Goal: Task Accomplishment & Management: Manage account settings

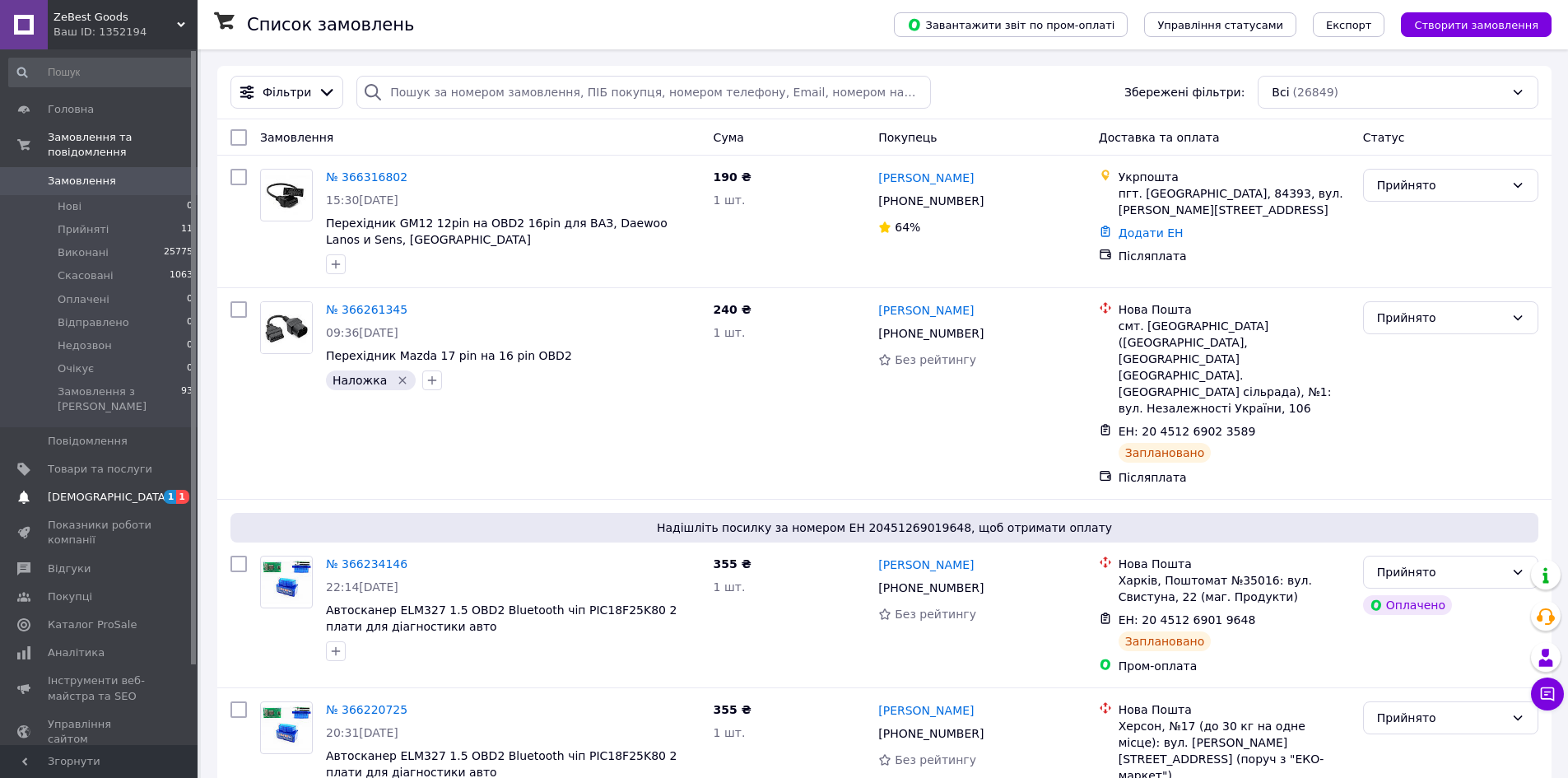
click at [108, 489] on span "[DEMOGRAPHIC_DATA]" at bounding box center [99, 496] width 104 height 15
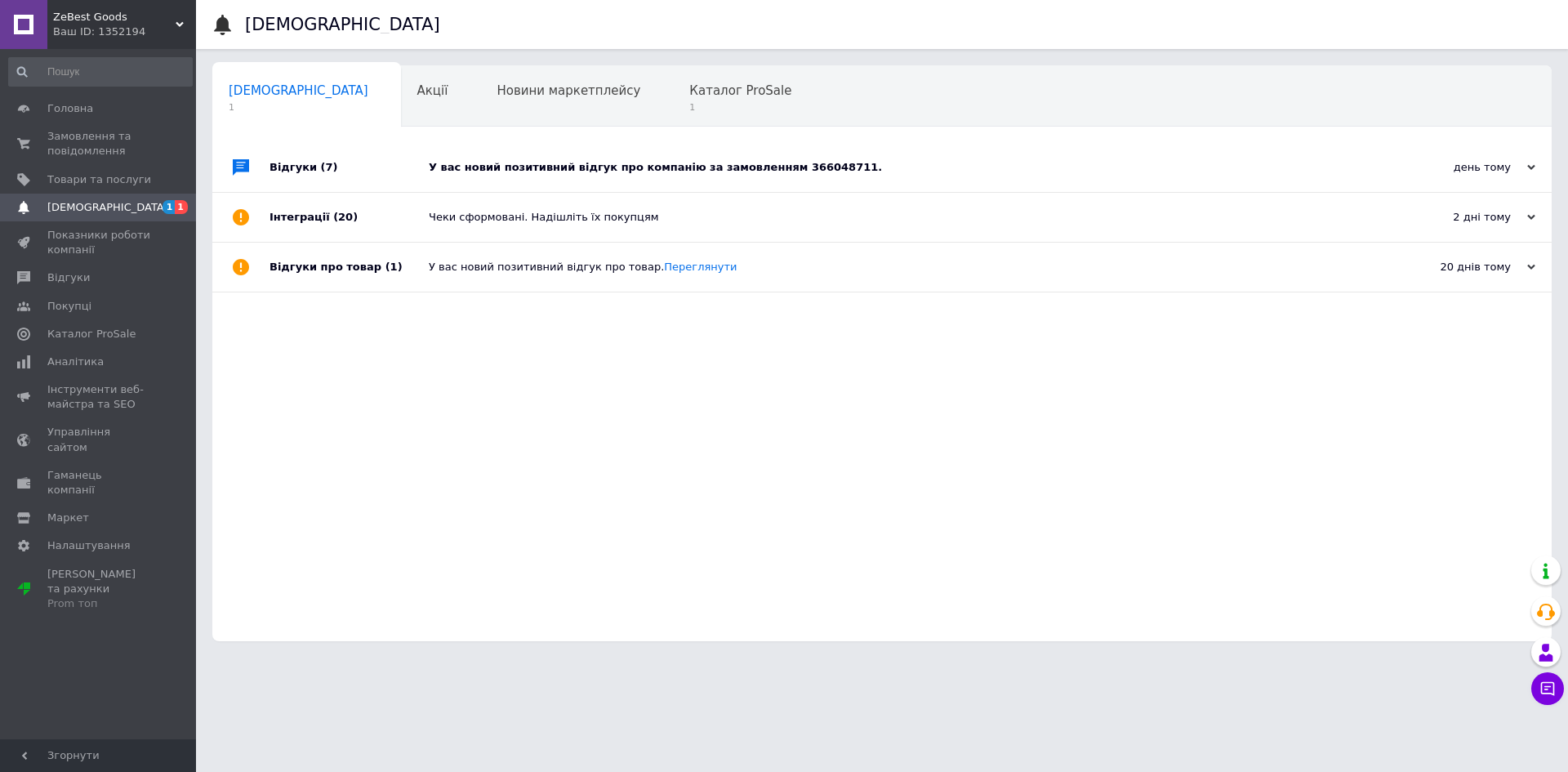
click at [742, 165] on div "У вас новий позитивний відгук про компанію за замовленням 366048711." at bounding box center [901, 167] width 944 height 15
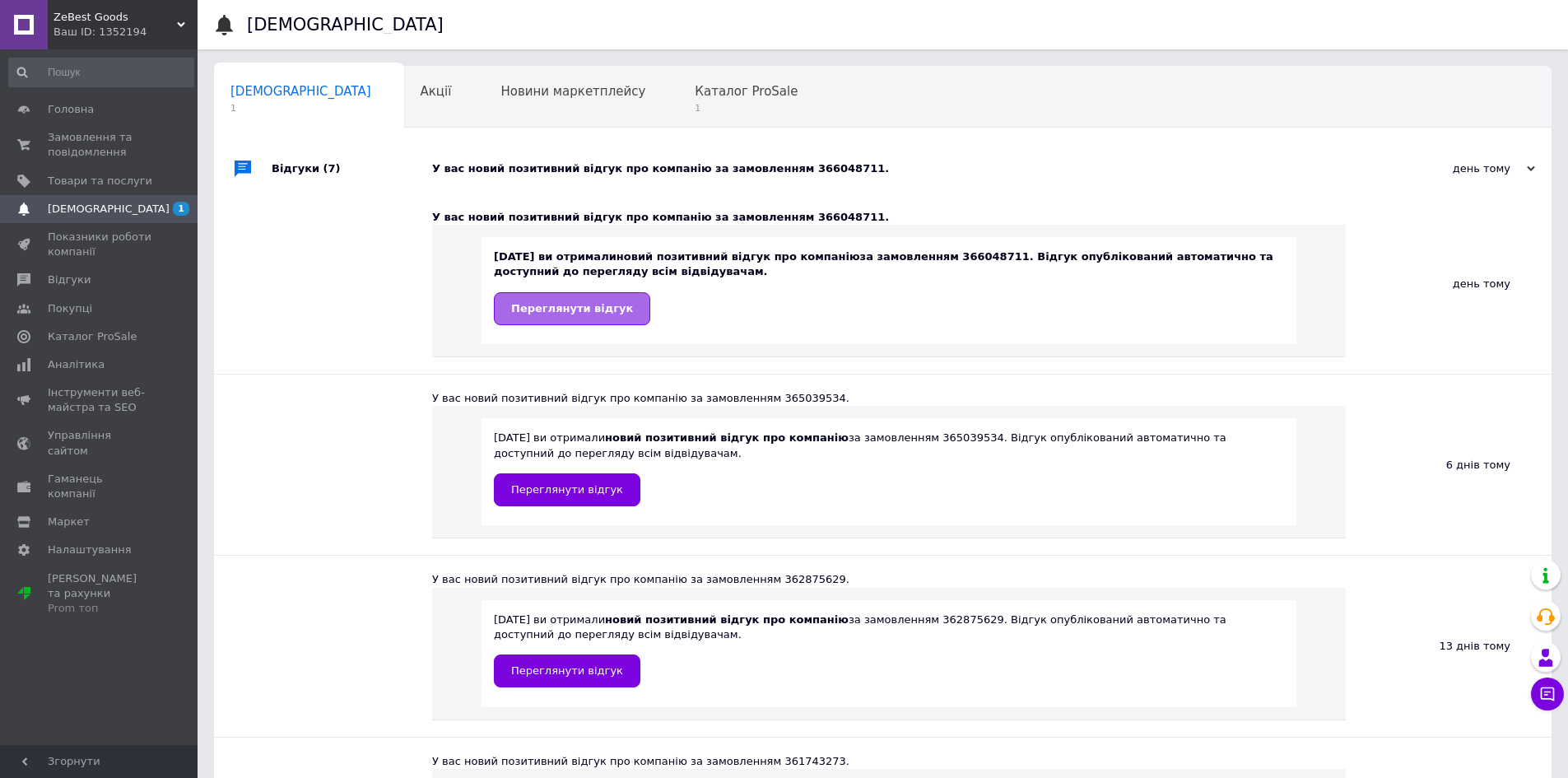
click at [568, 307] on span "Переглянути відгук" at bounding box center [572, 308] width 122 height 12
click at [695, 88] on span "Каталог ProSale" at bounding box center [746, 91] width 103 height 15
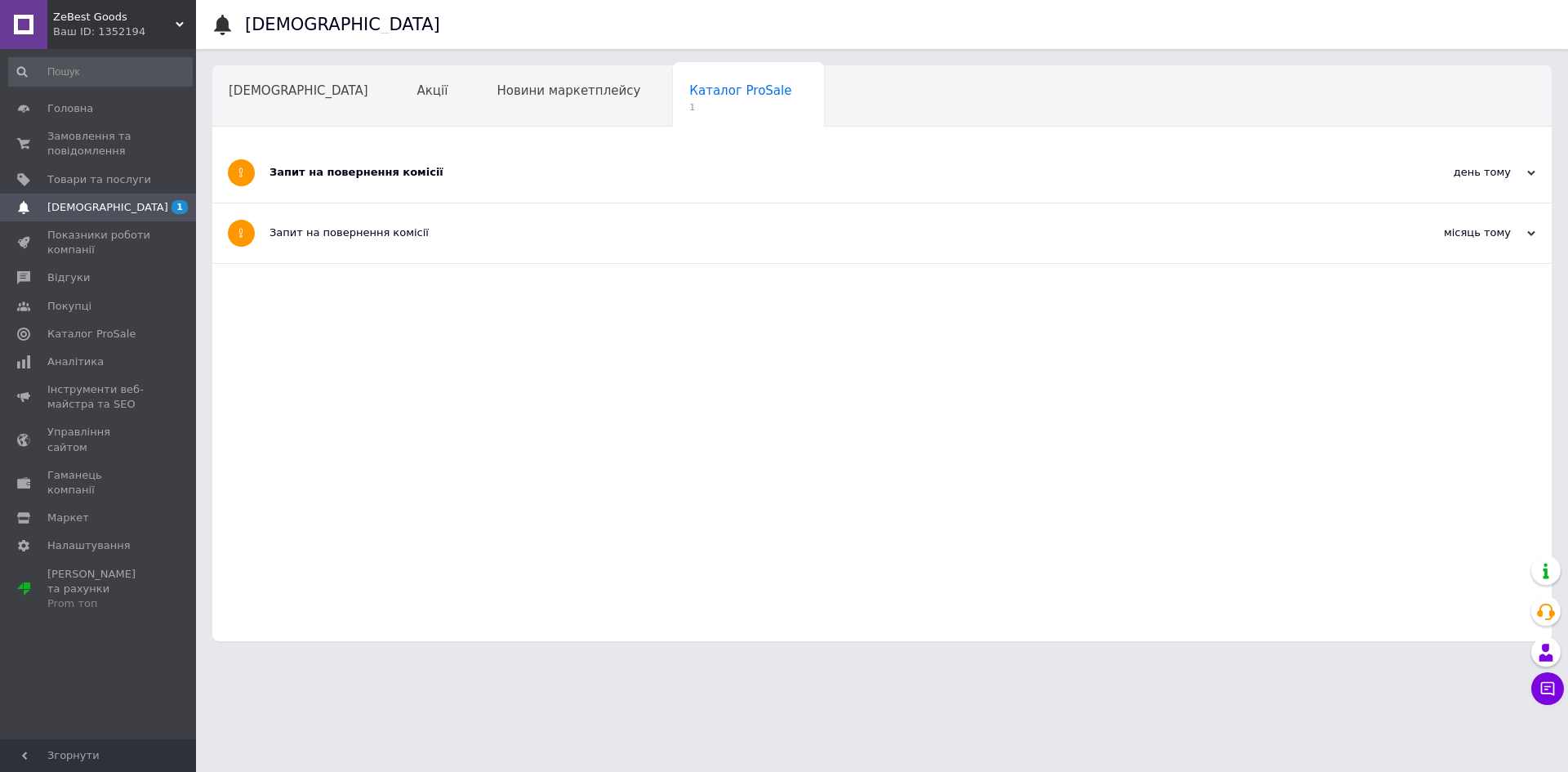
click at [360, 173] on div "Запит на повернення комісії" at bounding box center [821, 172] width 1103 height 15
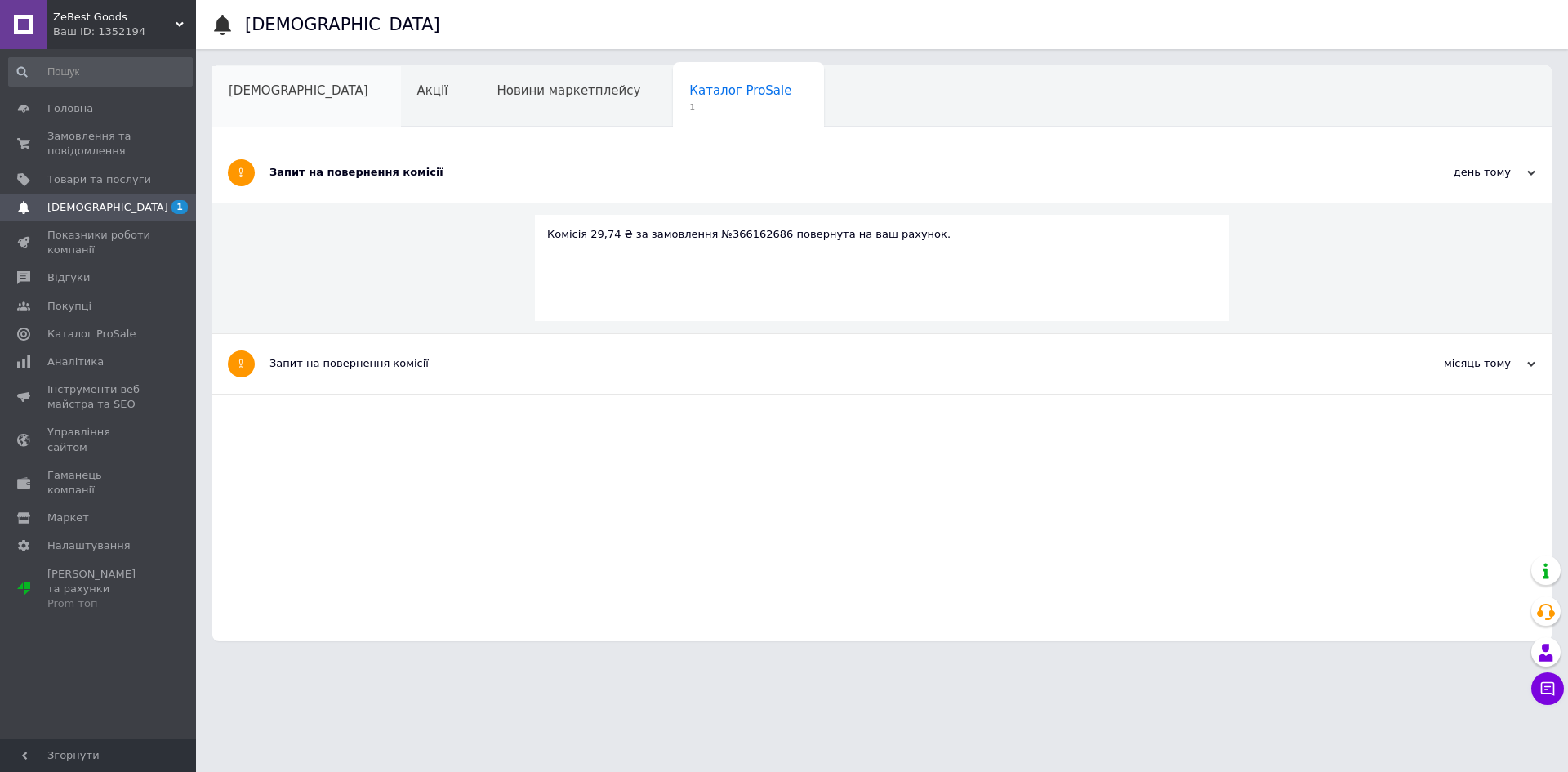
click at [264, 88] on span "[DEMOGRAPHIC_DATA]" at bounding box center [299, 91] width 139 height 15
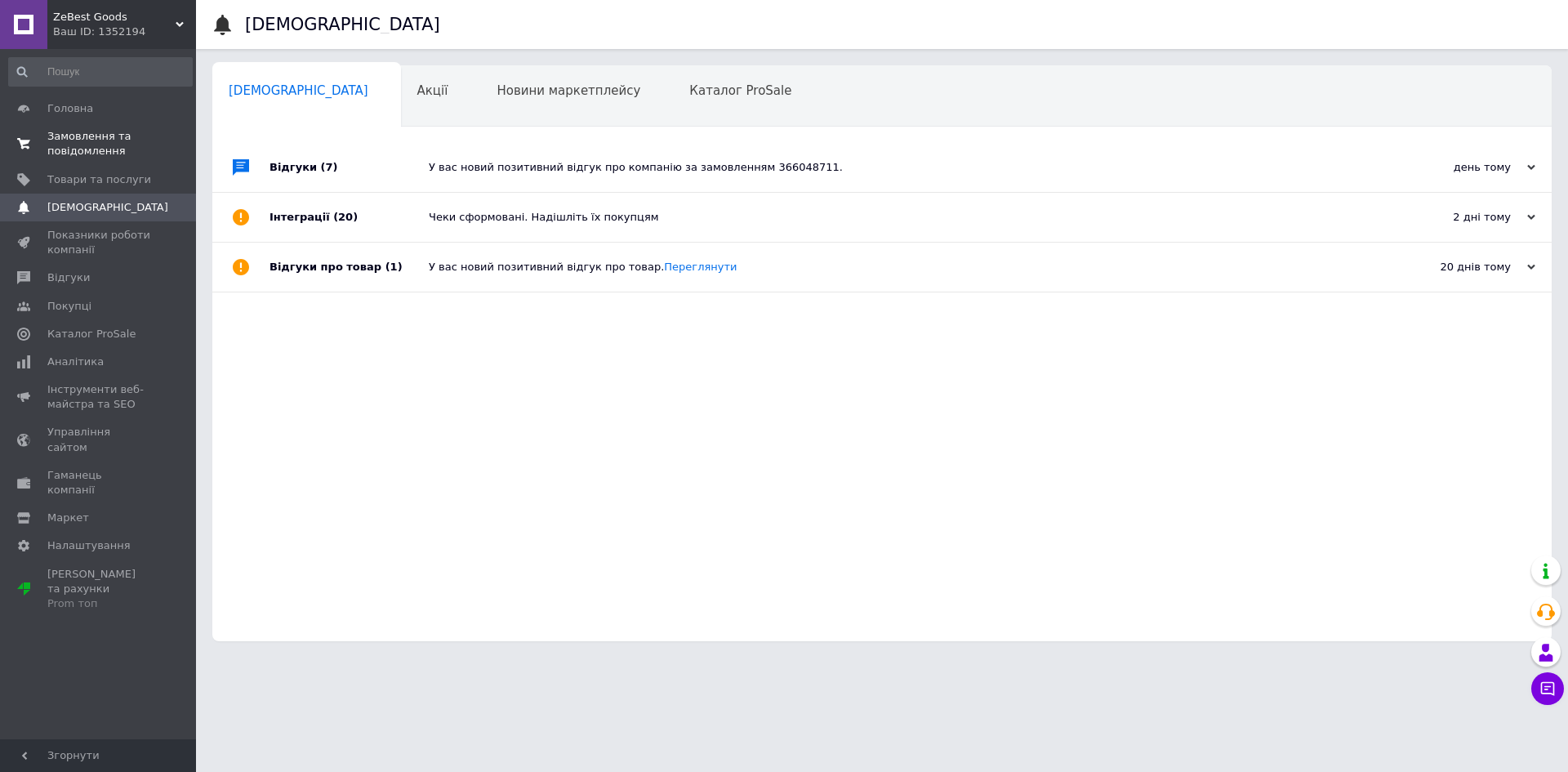
click at [71, 140] on span "Замовлення та повідомлення" at bounding box center [98, 144] width 104 height 30
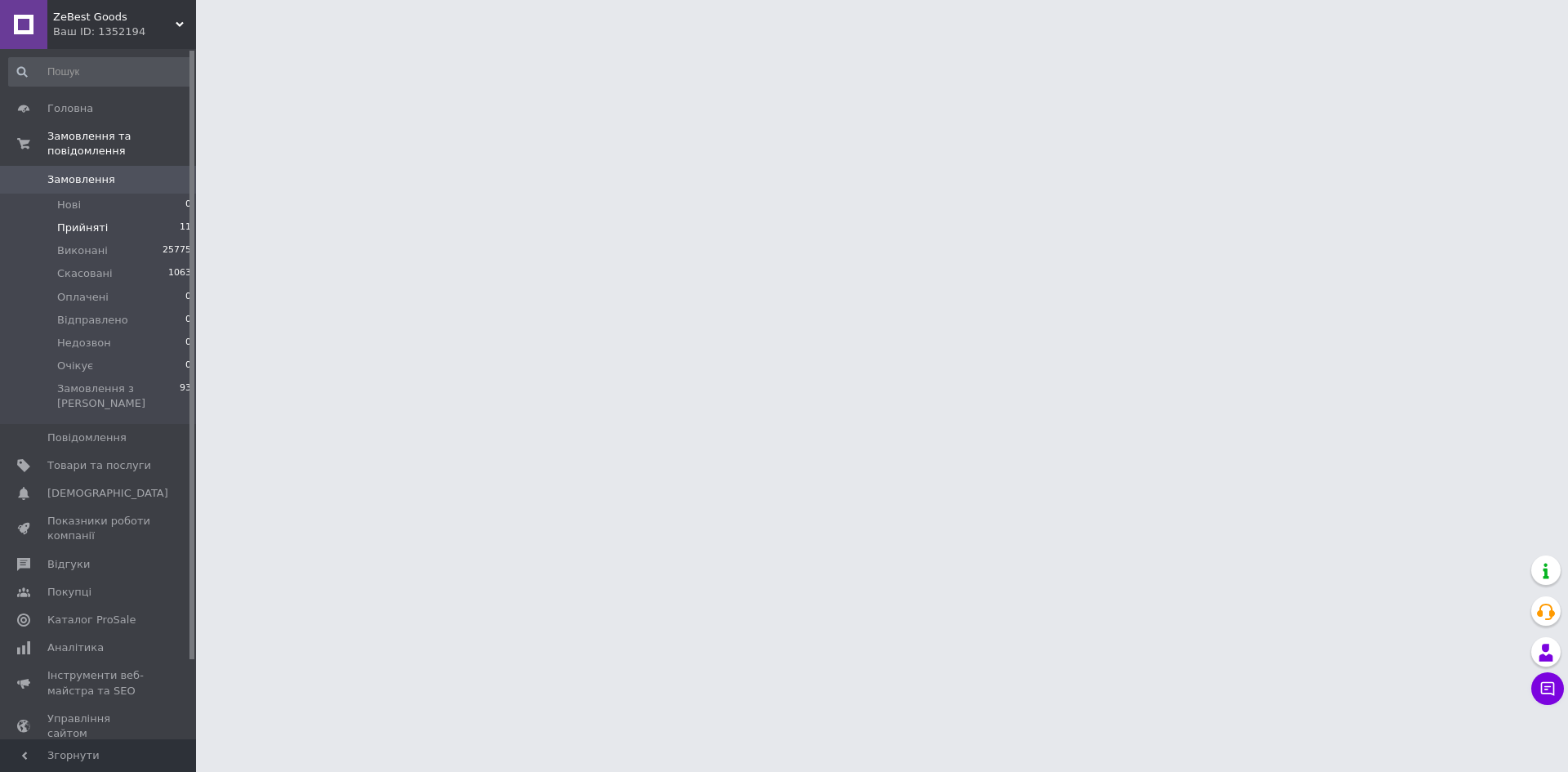
click at [81, 220] on span "Прийняті" at bounding box center [83, 227] width 50 height 15
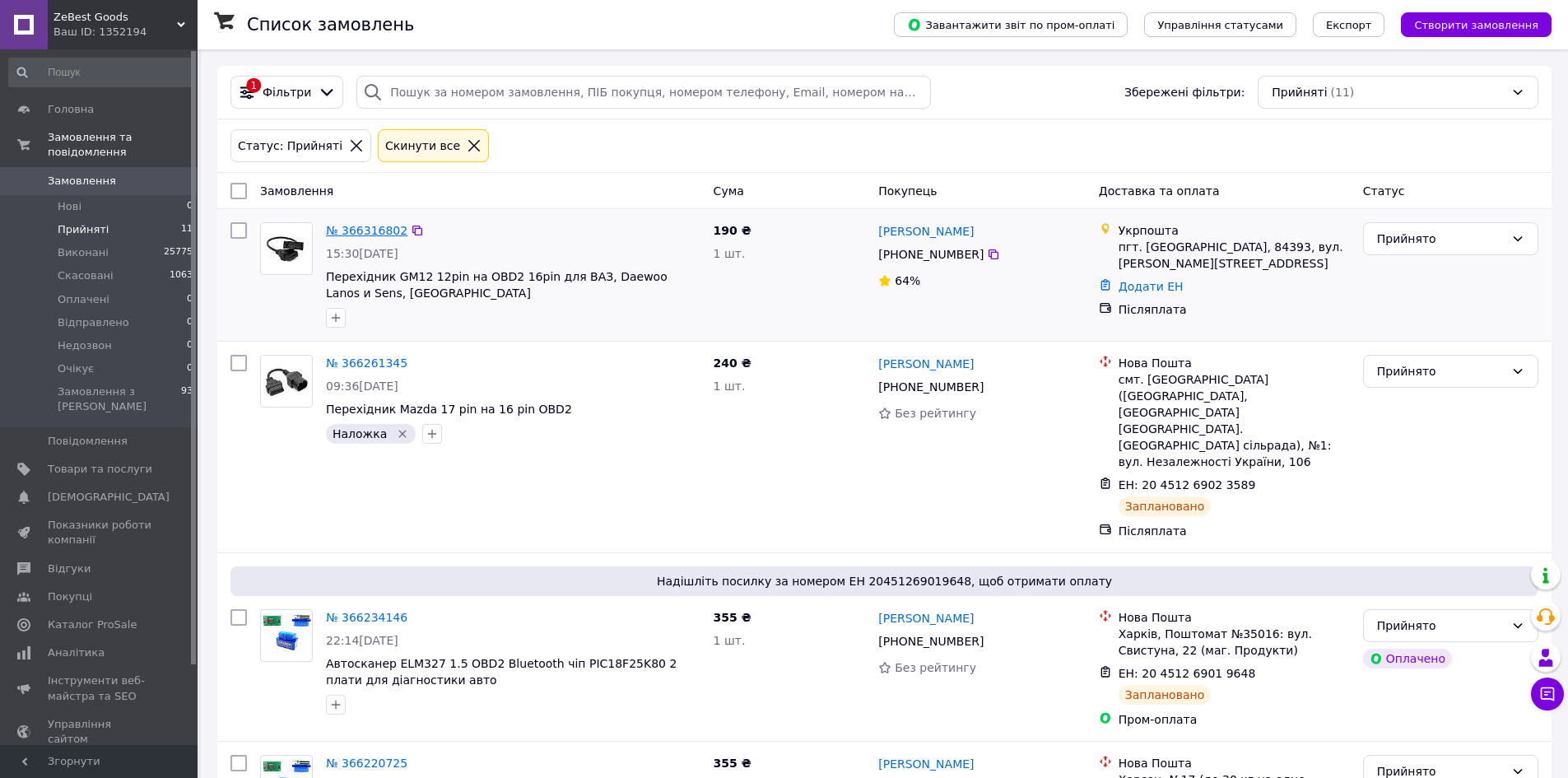
click at [364, 225] on link "№ 366316802" at bounding box center [367, 230] width 82 height 13
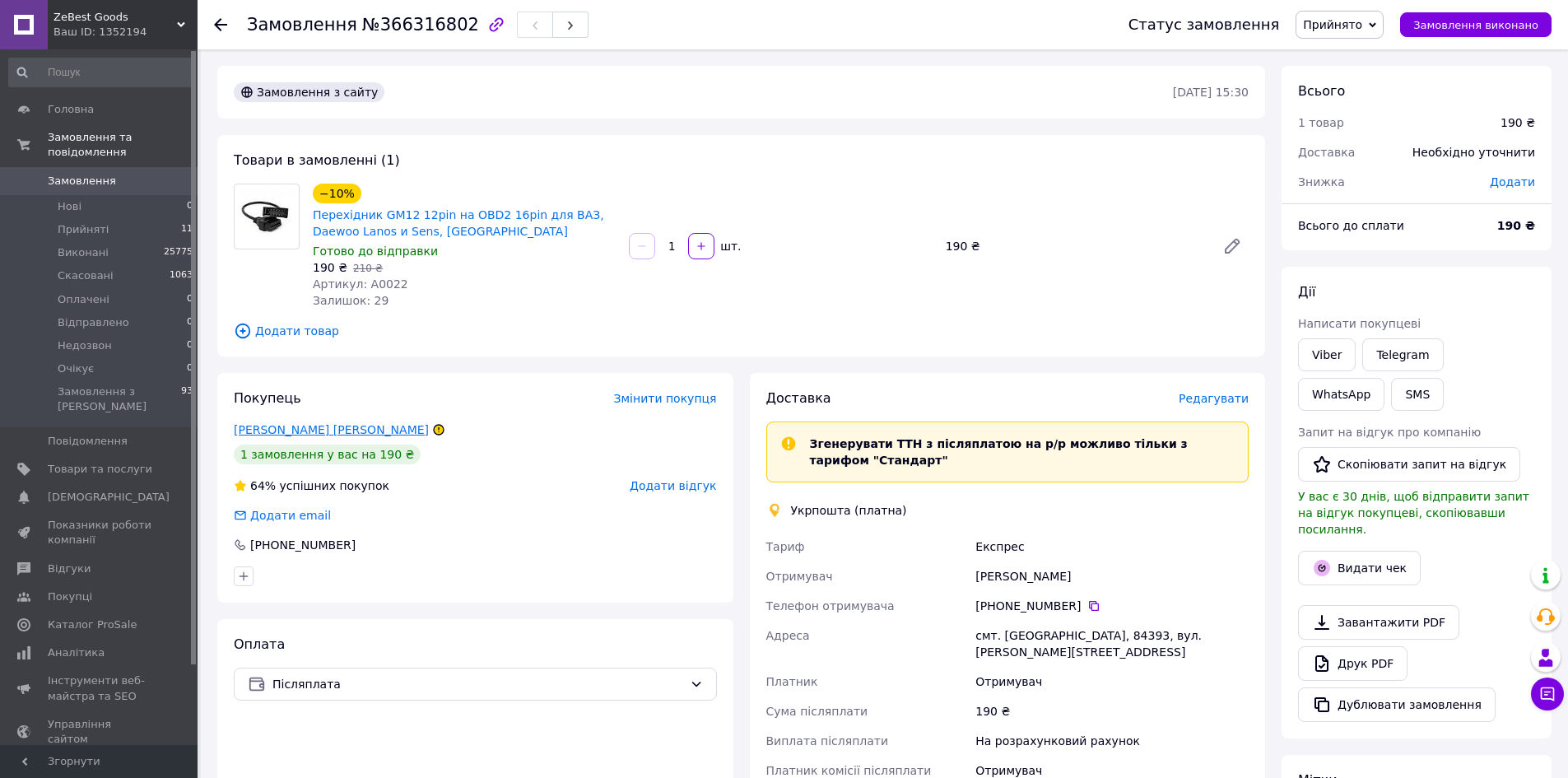
click at [277, 429] on link "[PERSON_NAME] [PERSON_NAME]" at bounding box center [331, 429] width 195 height 13
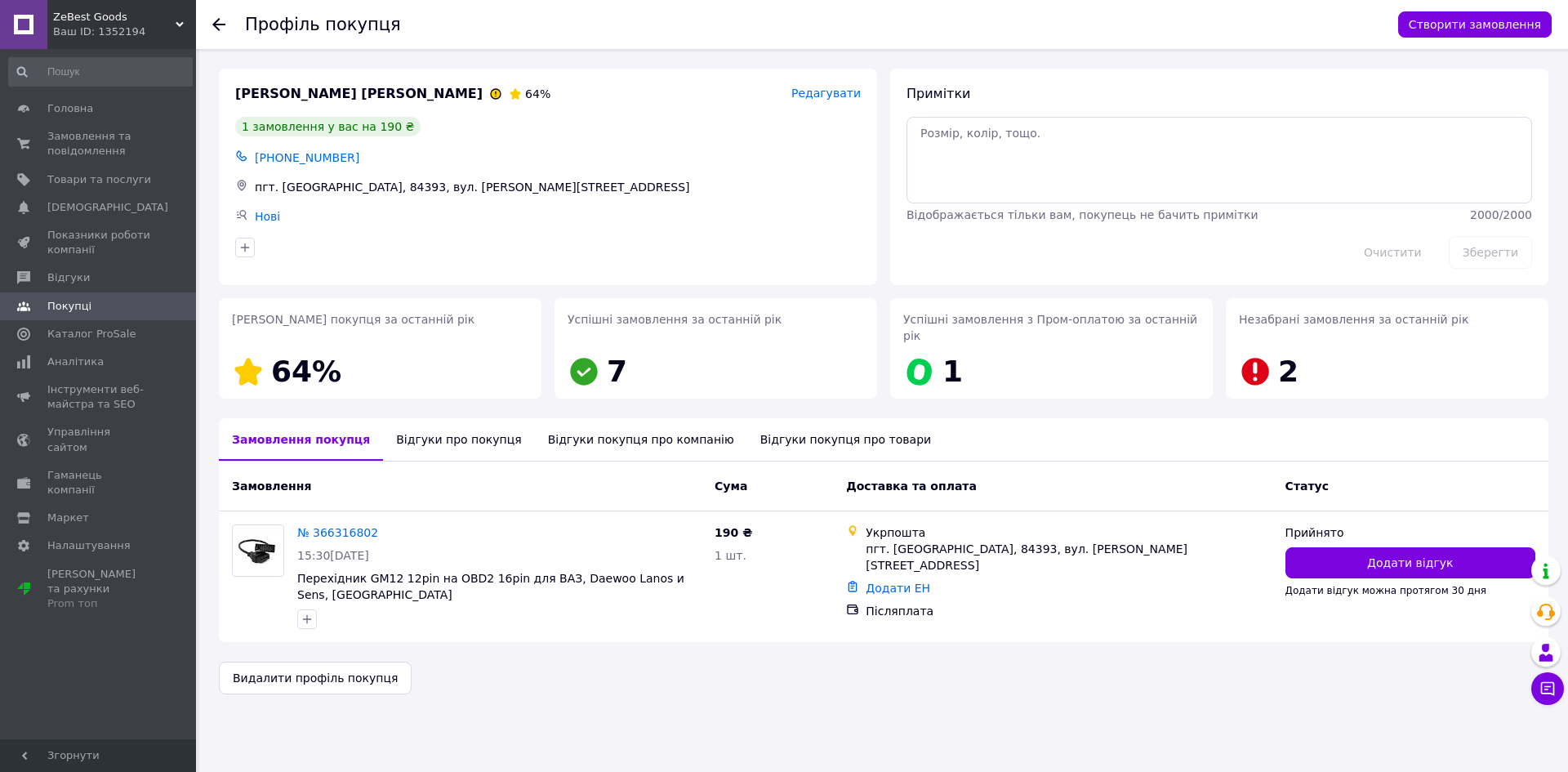
click at [418, 426] on div "Відгуки про покупця" at bounding box center [459, 439] width 151 height 43
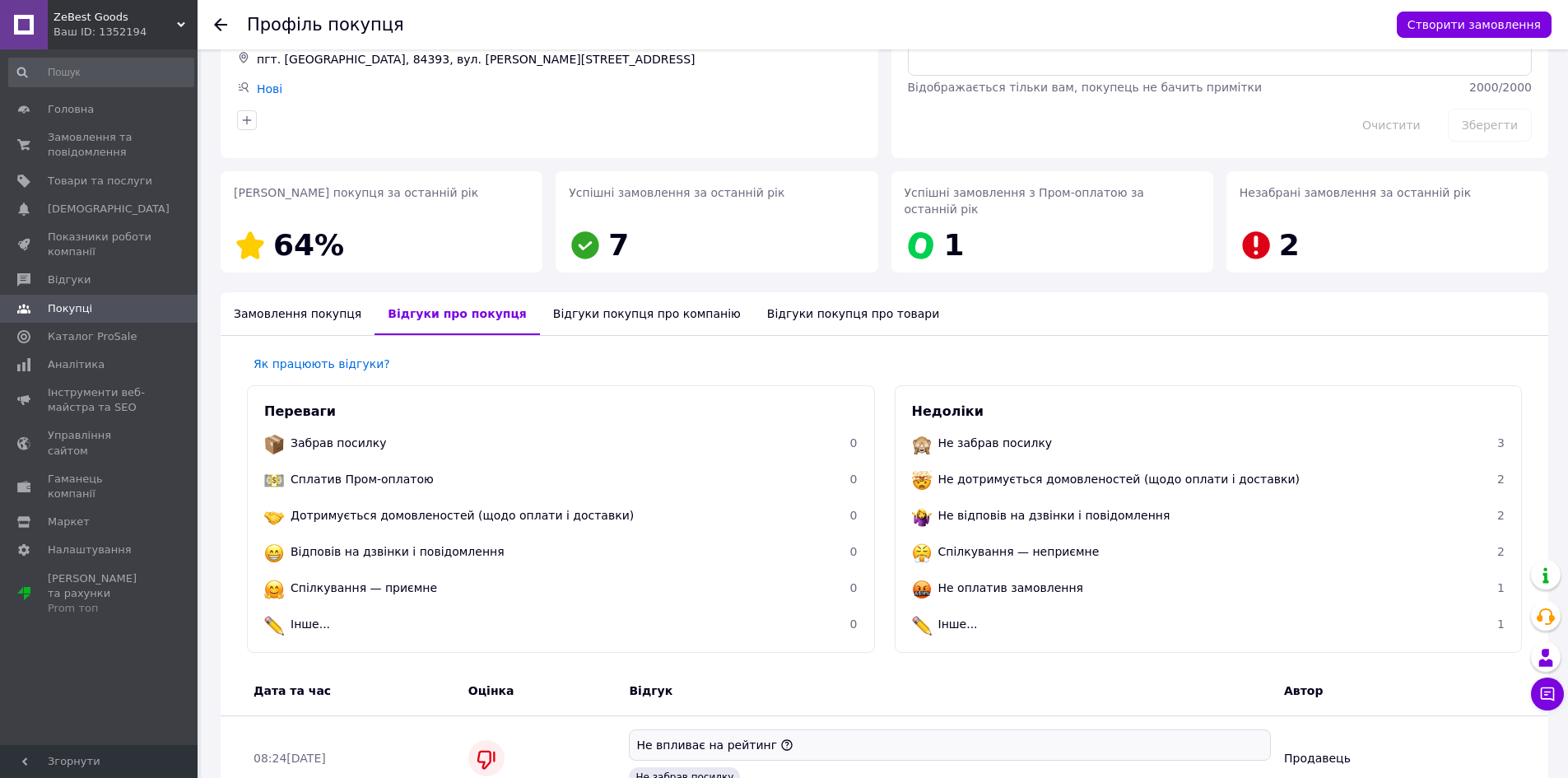
scroll to position [82, 0]
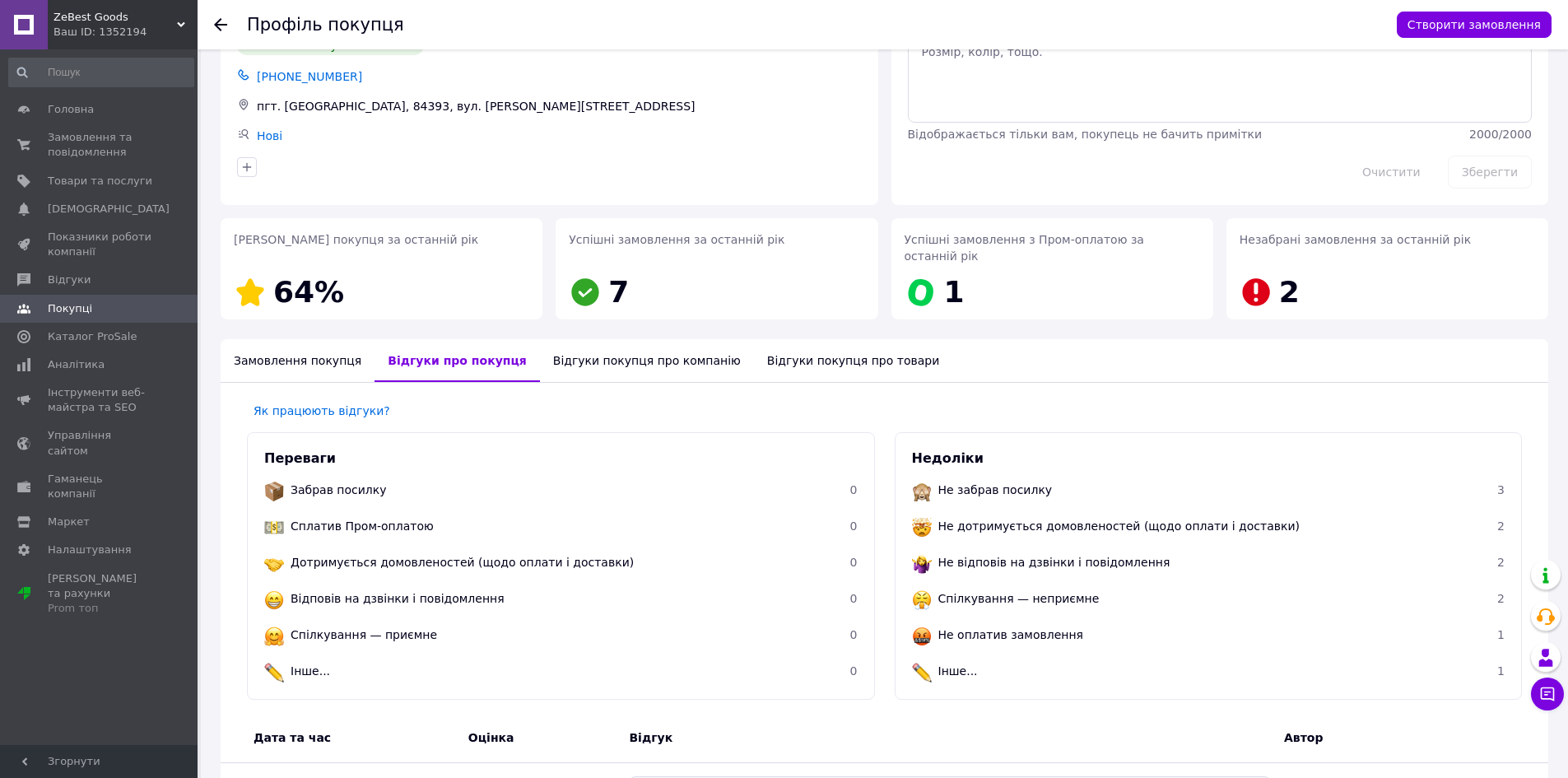
click at [621, 353] on div "Відгуки покупця про компанію" at bounding box center [647, 360] width 214 height 43
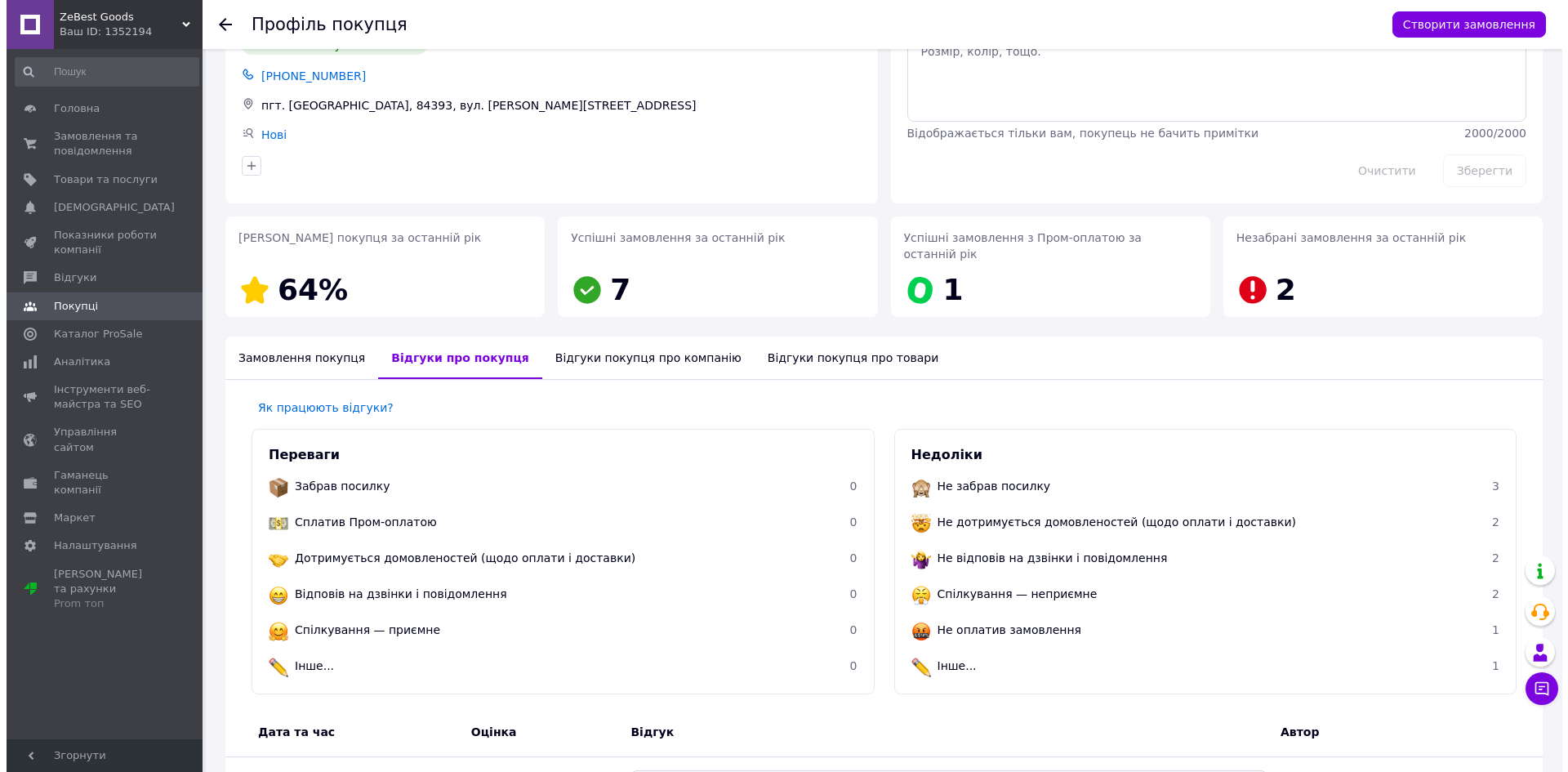
scroll to position [0, 0]
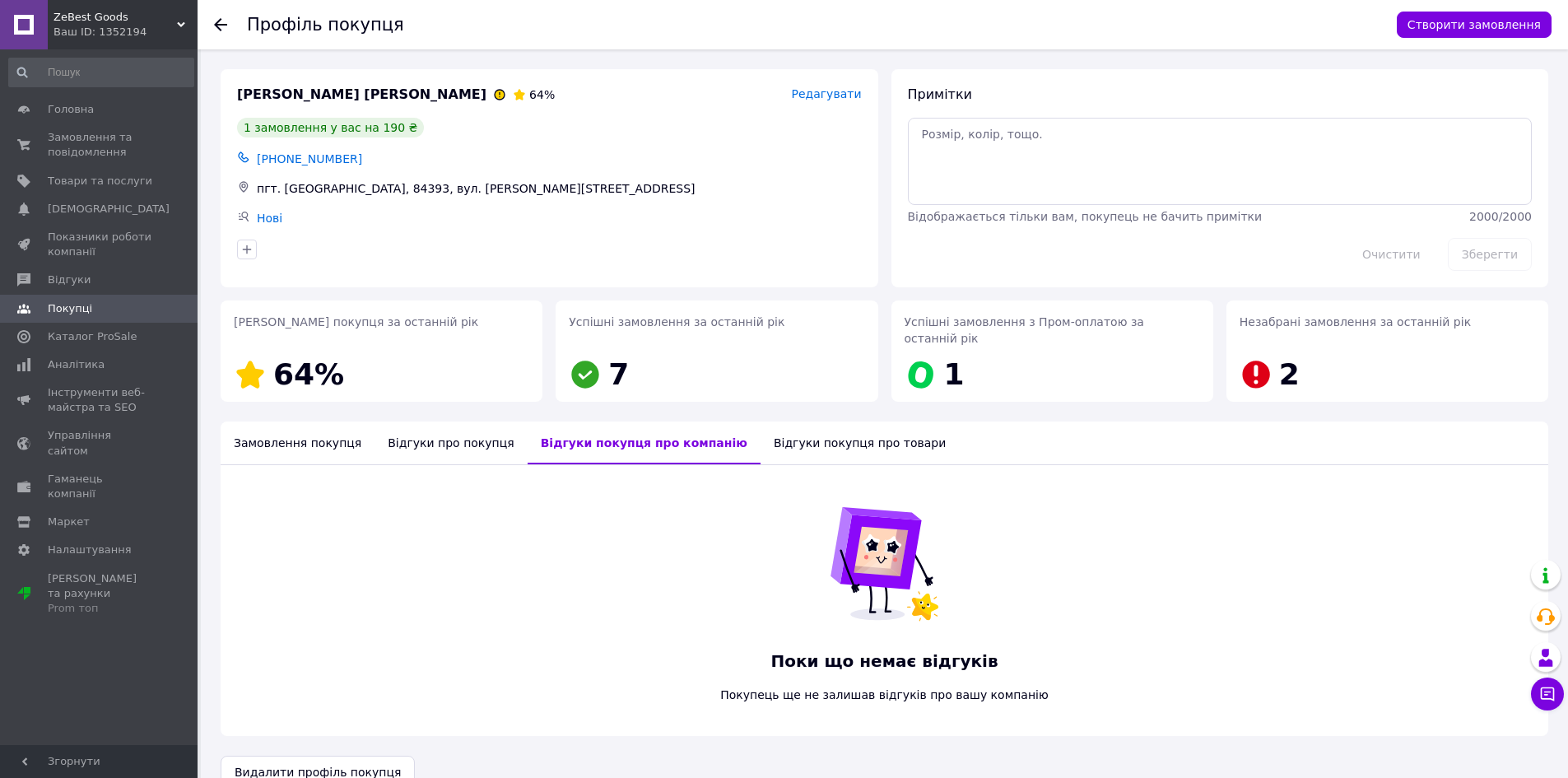
click at [763, 432] on div "Відгуки покупця про товари" at bounding box center [860, 442] width 198 height 43
click at [261, 421] on div "Замовлення покупця" at bounding box center [297, 442] width 154 height 43
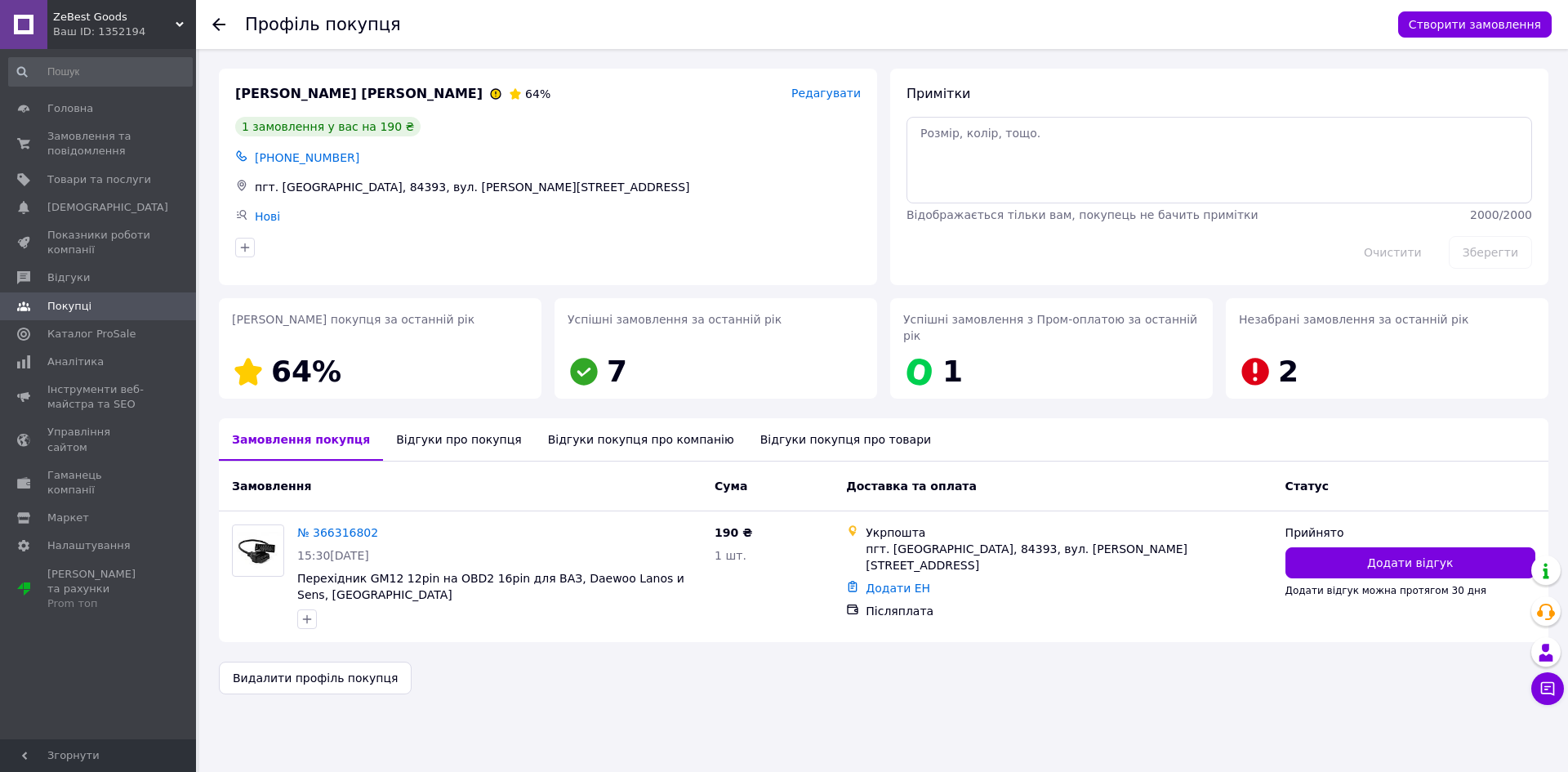
click at [219, 26] on icon at bounding box center [219, 24] width 13 height 13
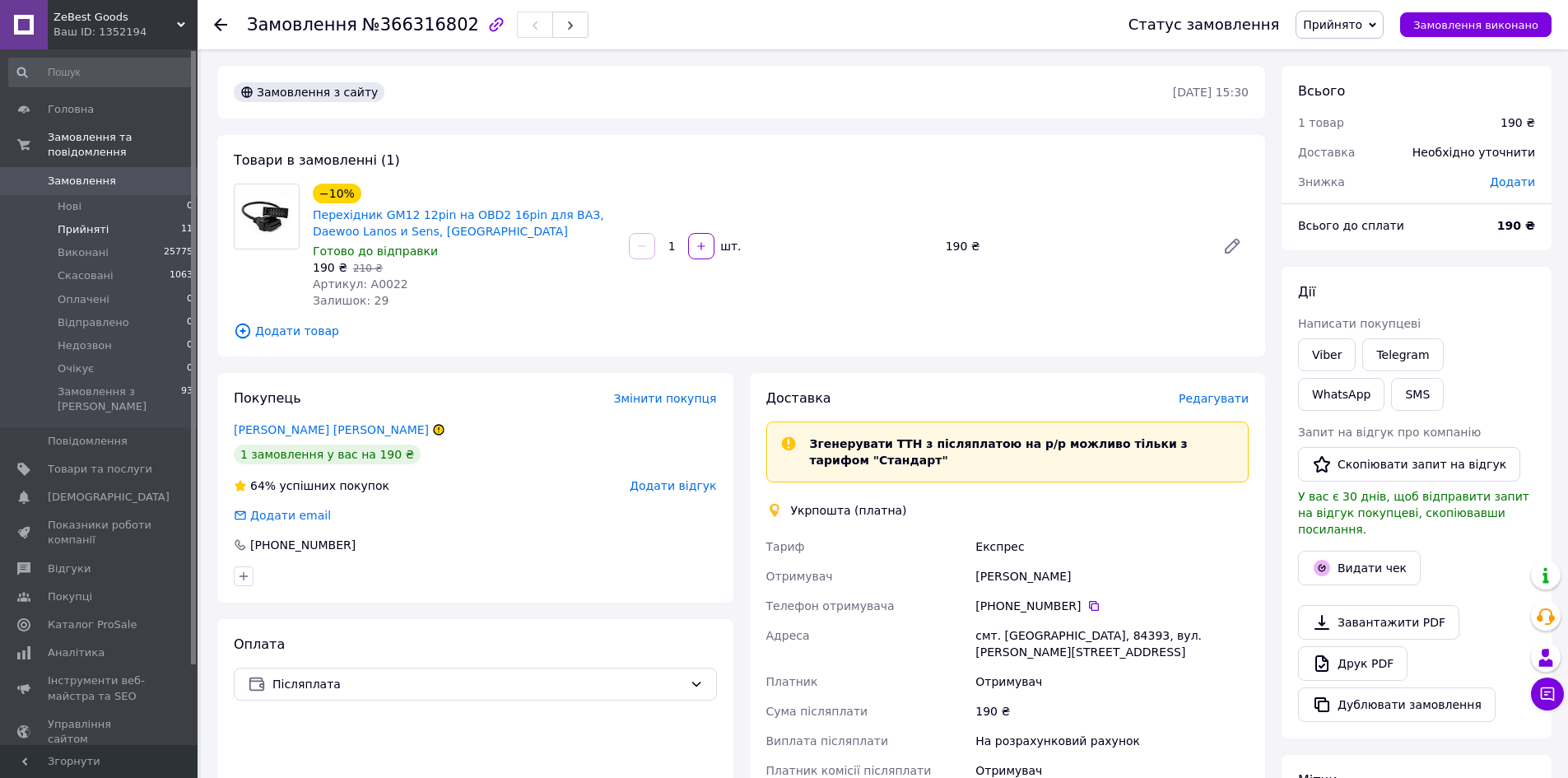
click at [72, 222] on span "Прийняті" at bounding box center [83, 229] width 51 height 15
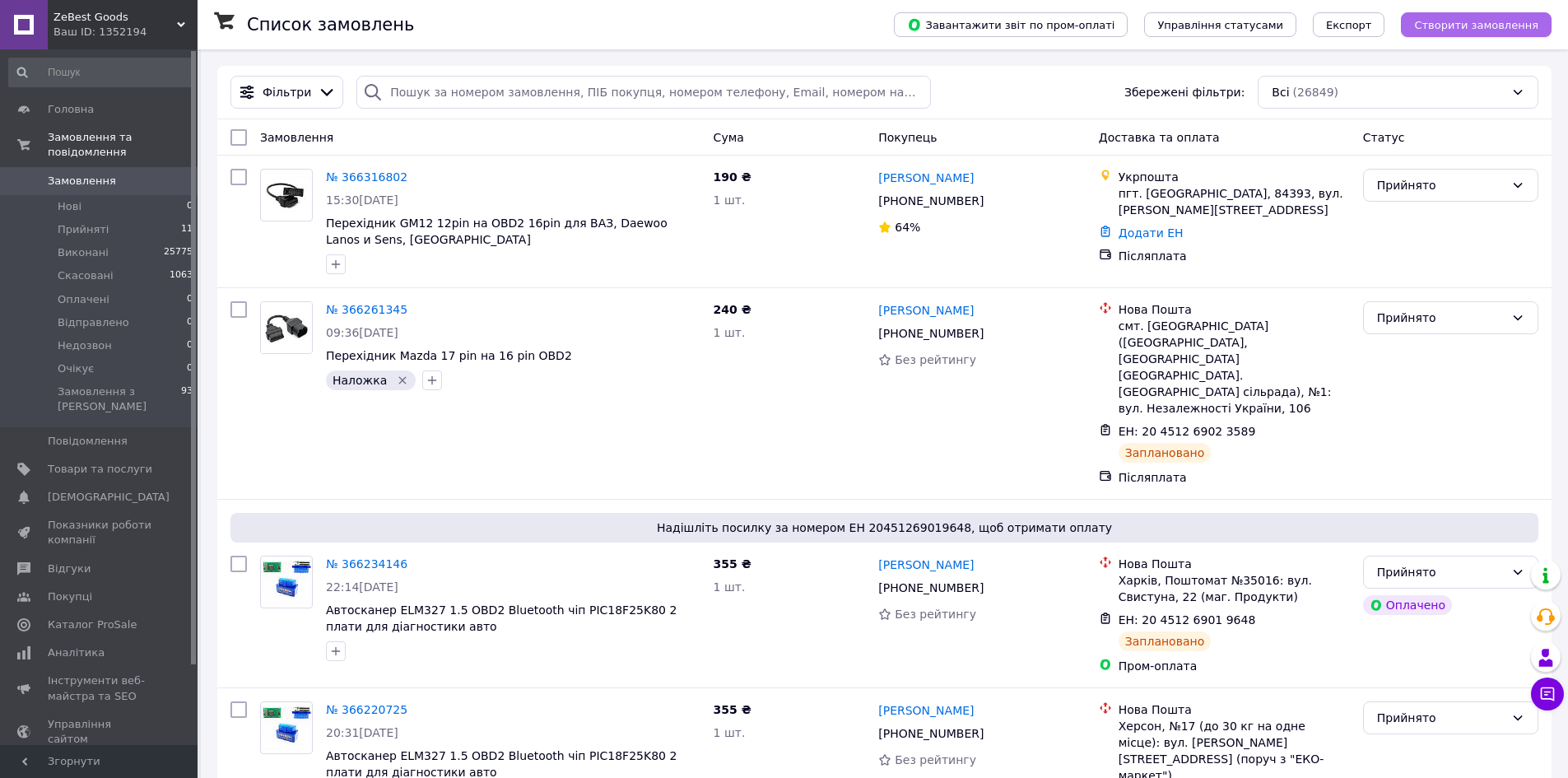
click at [1497, 25] on span "Створити замовлення" at bounding box center [1477, 25] width 125 height 12
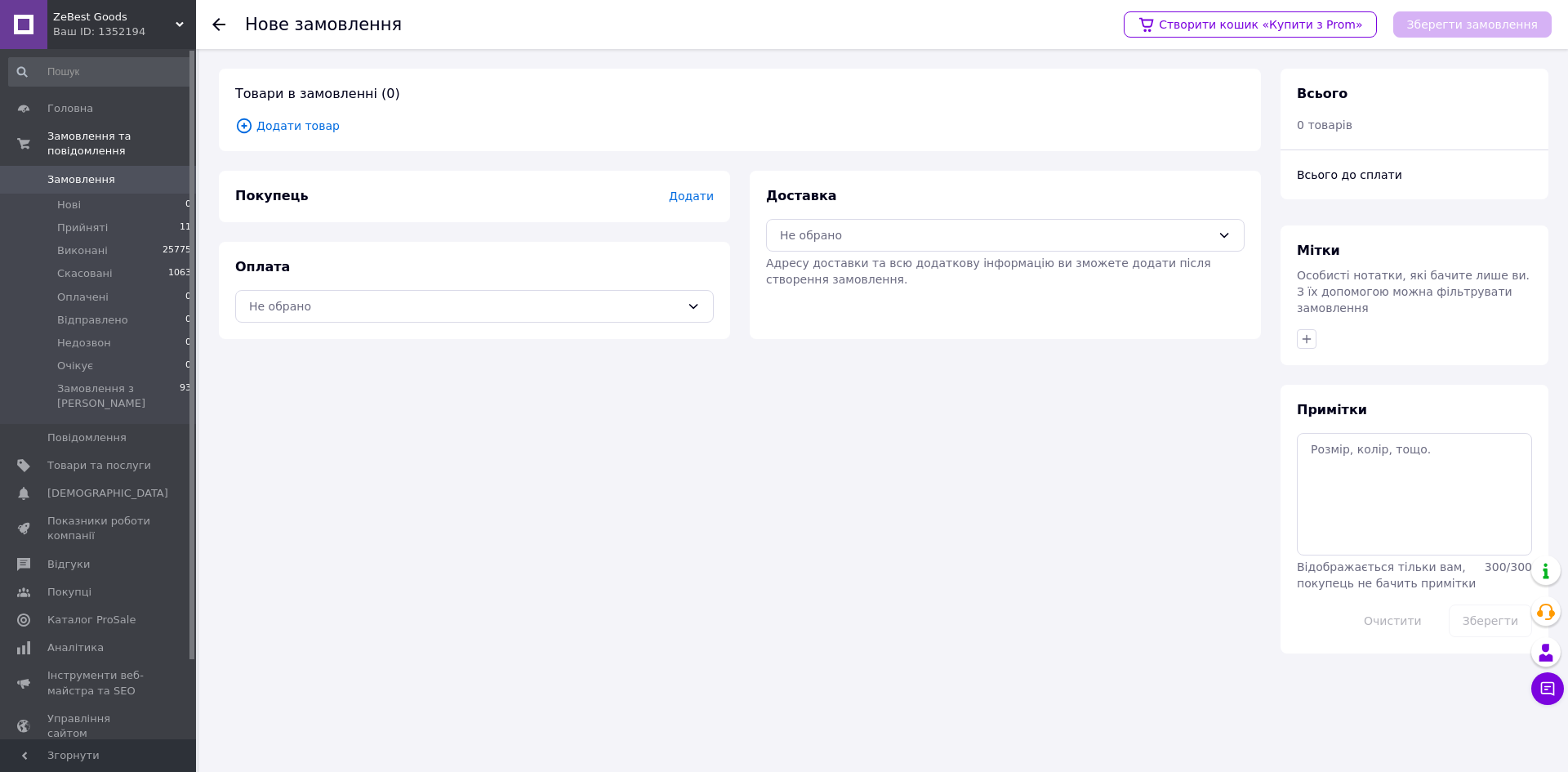
click at [312, 134] on span "Додати товар" at bounding box center [740, 125] width 1010 height 18
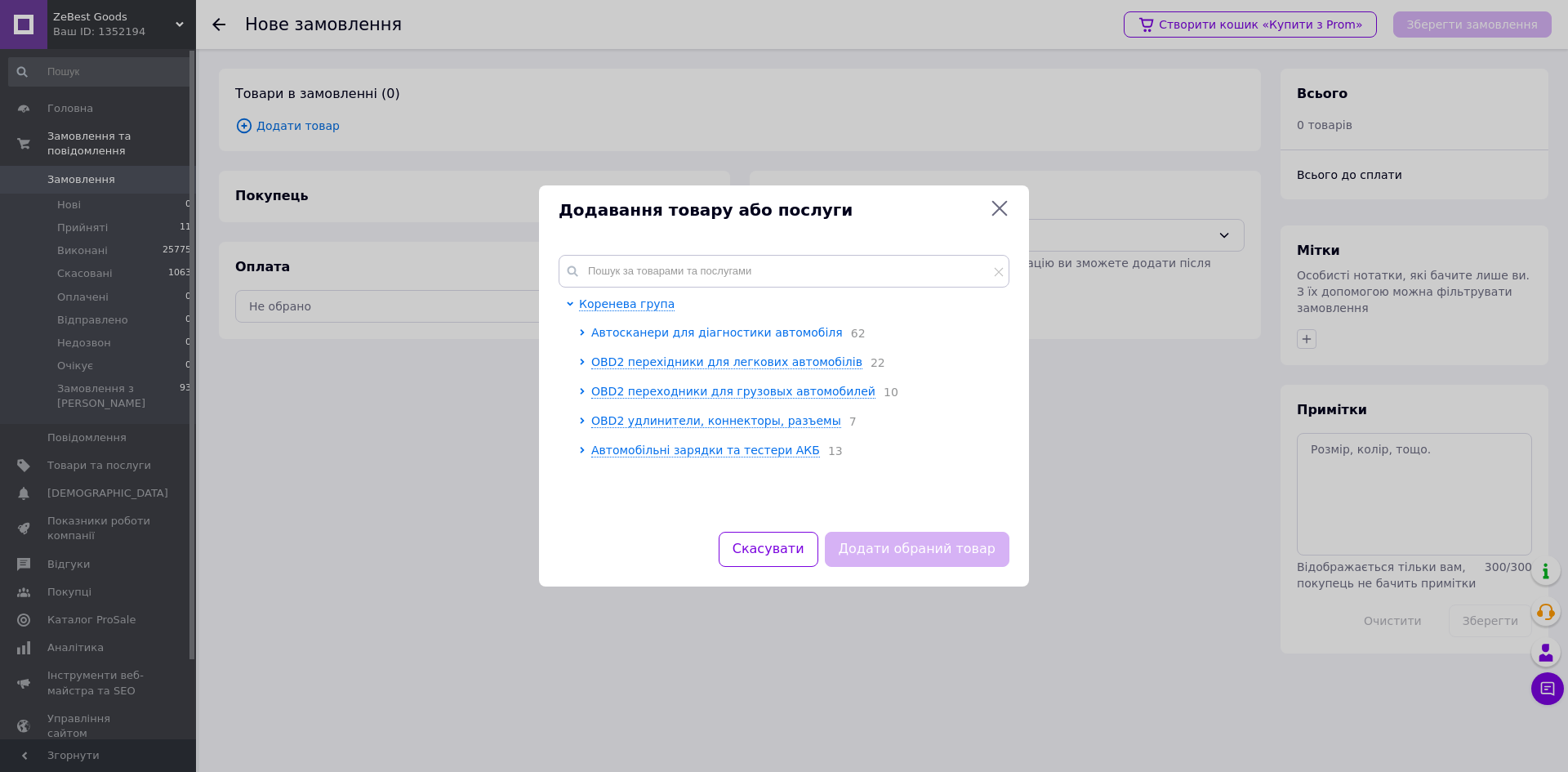
click at [700, 338] on span "Автосканери для діагностики автомобіля" at bounding box center [717, 332] width 252 height 13
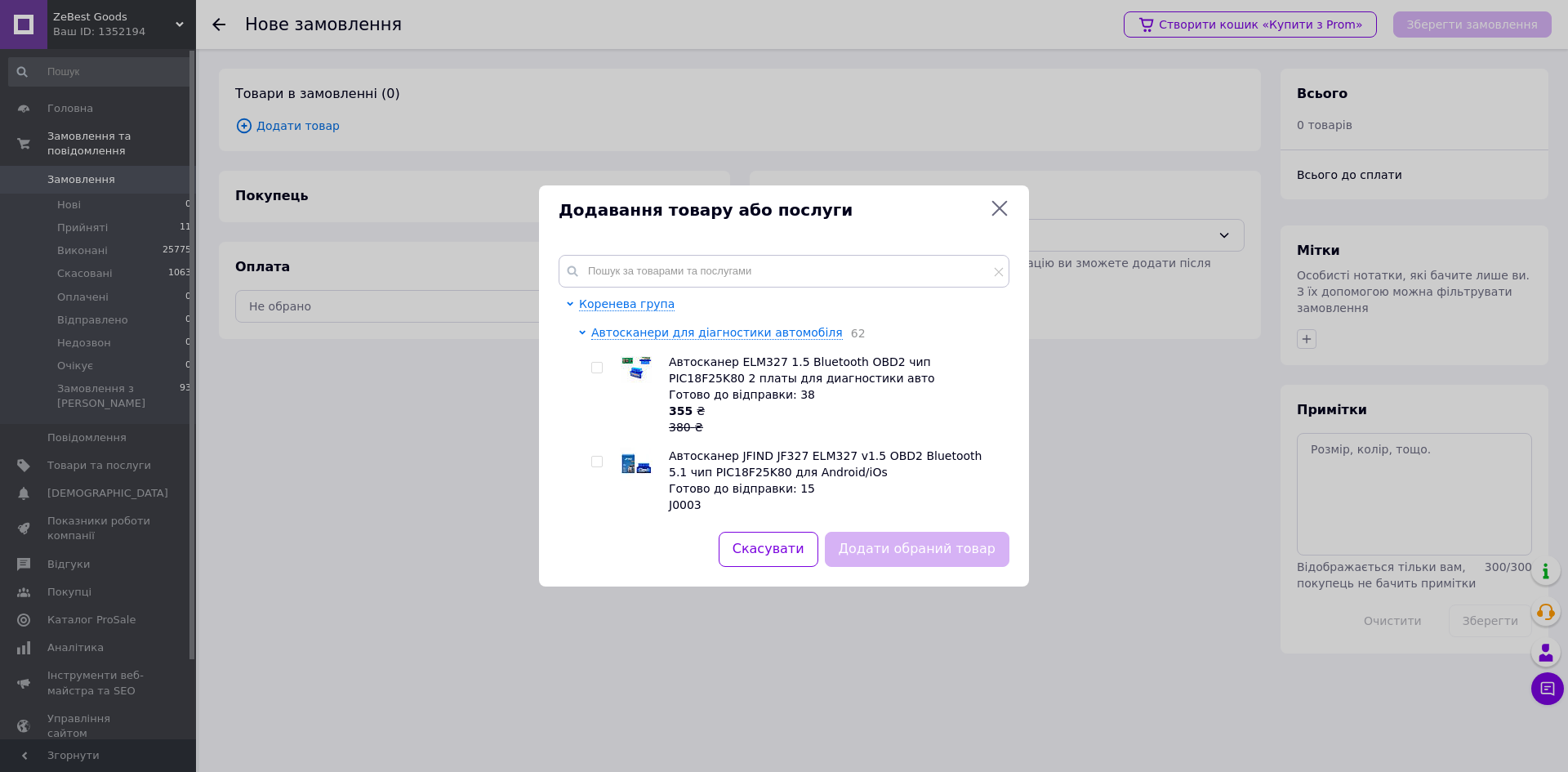
click at [594, 366] on input "checkbox" at bounding box center [596, 368] width 10 height 10
checkbox input "true"
click at [954, 547] on button "Додати обраний товар" at bounding box center [918, 549] width 185 height 35
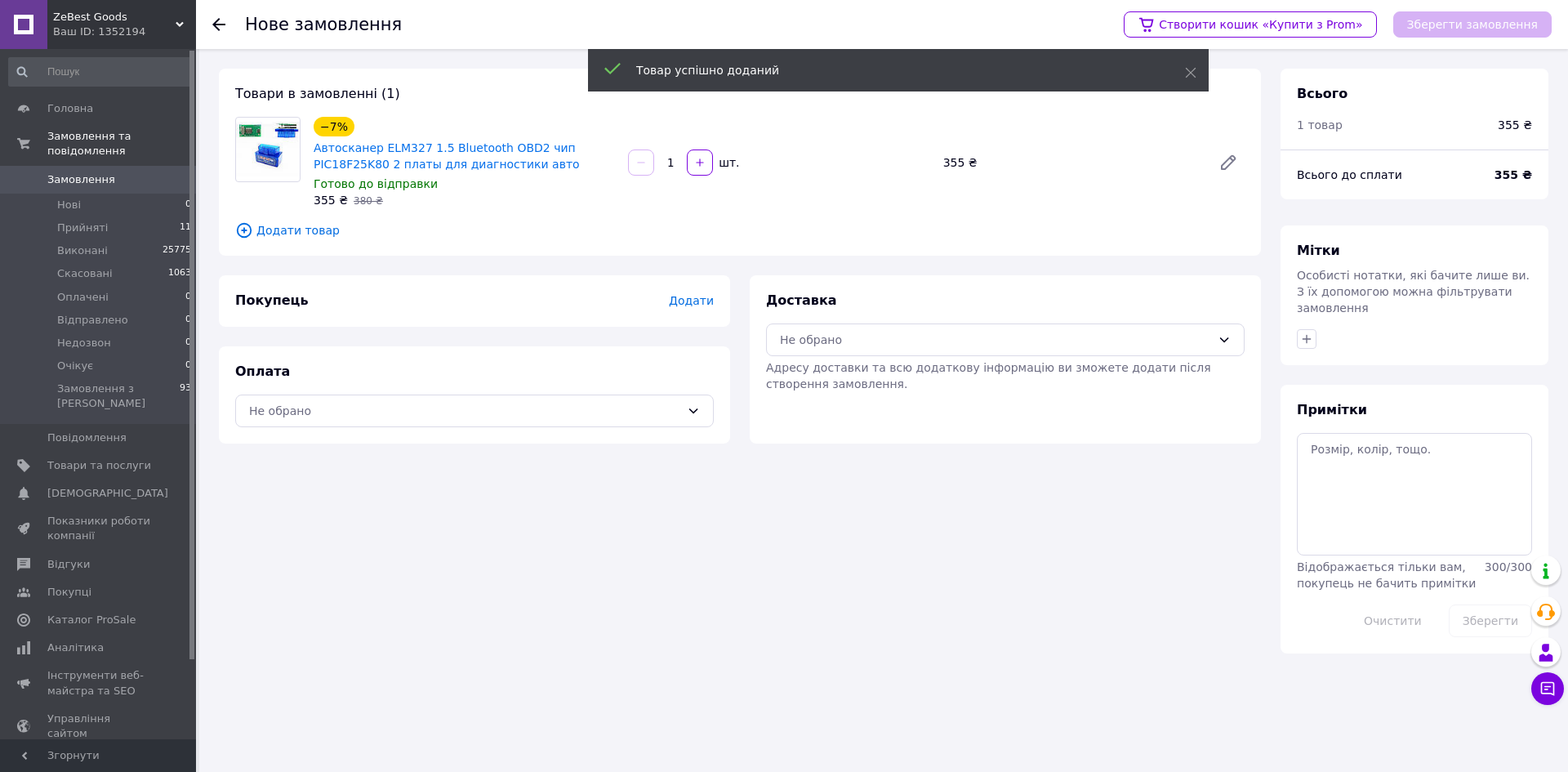
click at [692, 296] on span "Додати" at bounding box center [691, 300] width 45 height 13
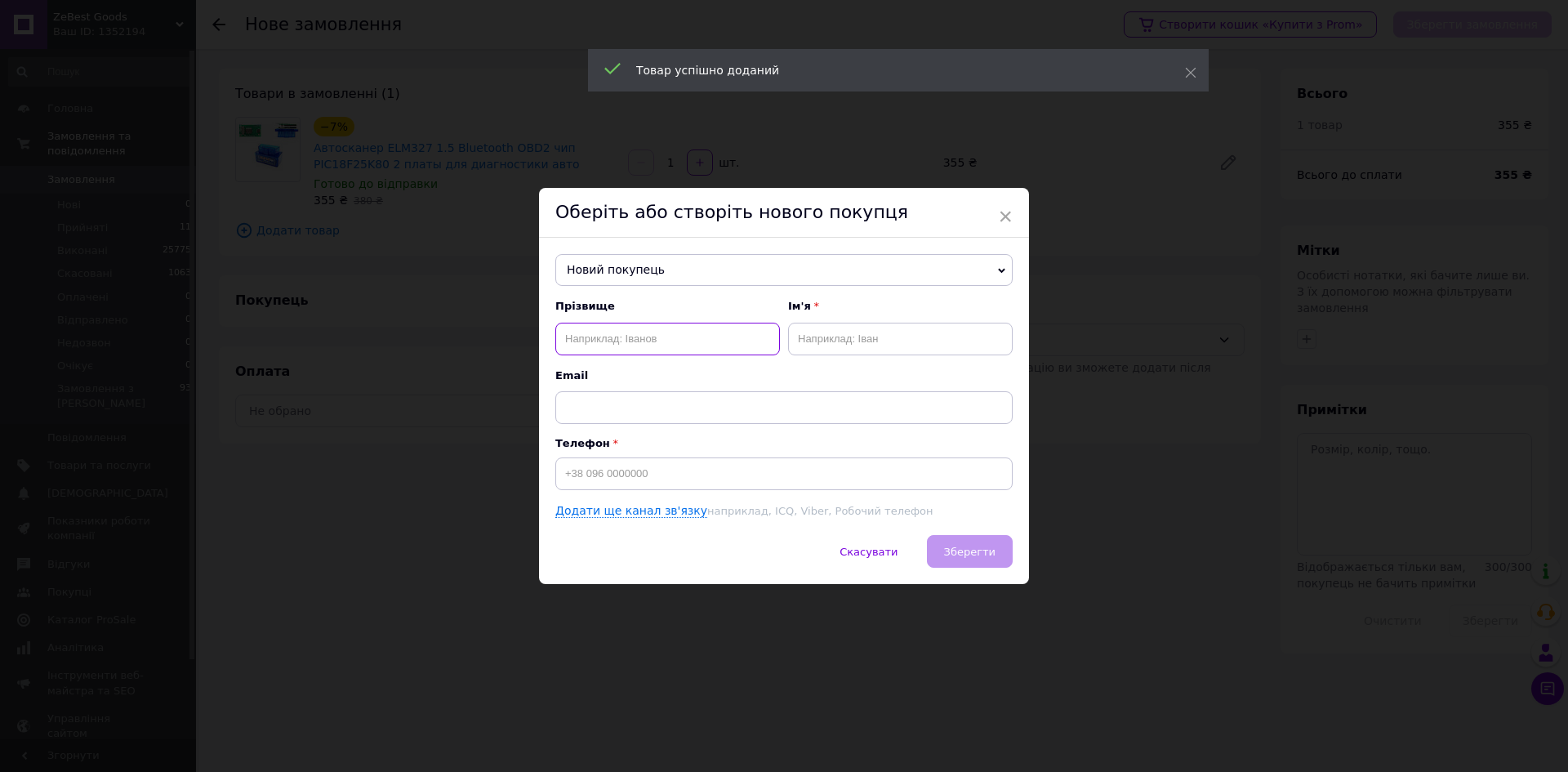
click at [621, 338] on input "text" at bounding box center [668, 339] width 225 height 33
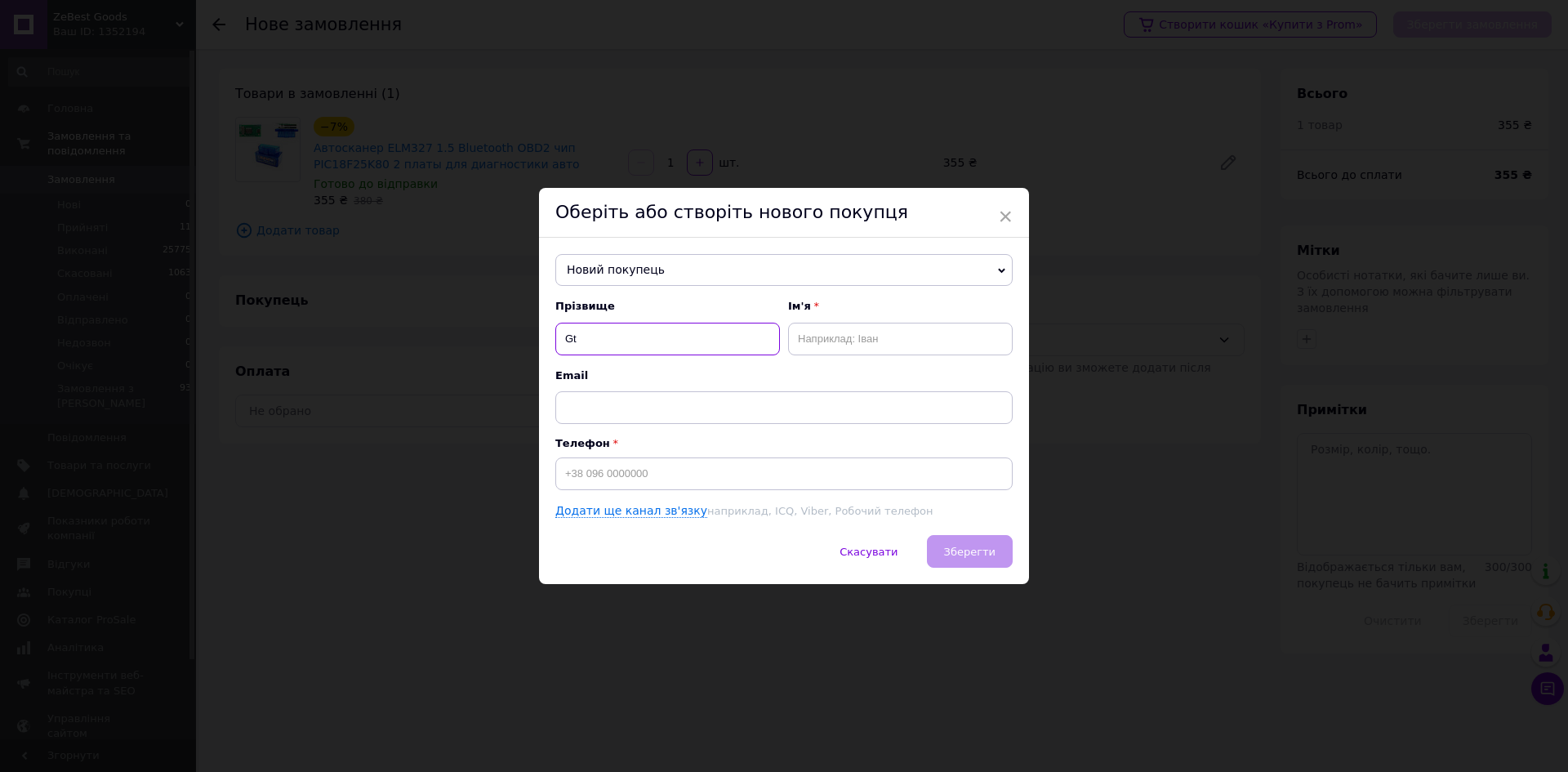
type input "G"
type input "[PERSON_NAME]"
click at [889, 340] on input "text" at bounding box center [900, 339] width 225 height 33
type input "[PERSON_NAME]"
click at [634, 476] on input at bounding box center [784, 473] width 457 height 33
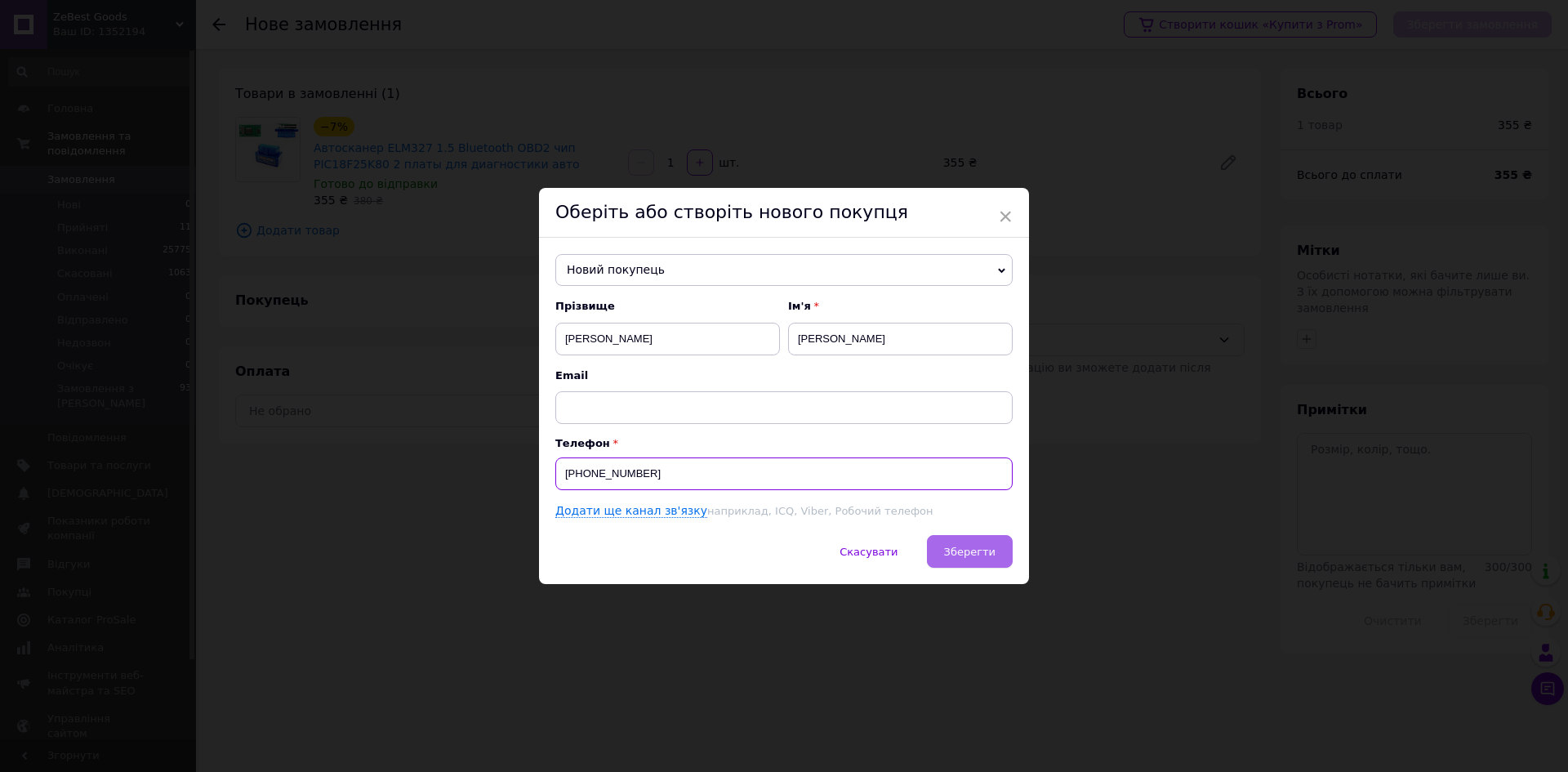
type input "[PHONE_NUMBER]"
click at [972, 546] on span "Зберегти" at bounding box center [970, 552] width 51 height 12
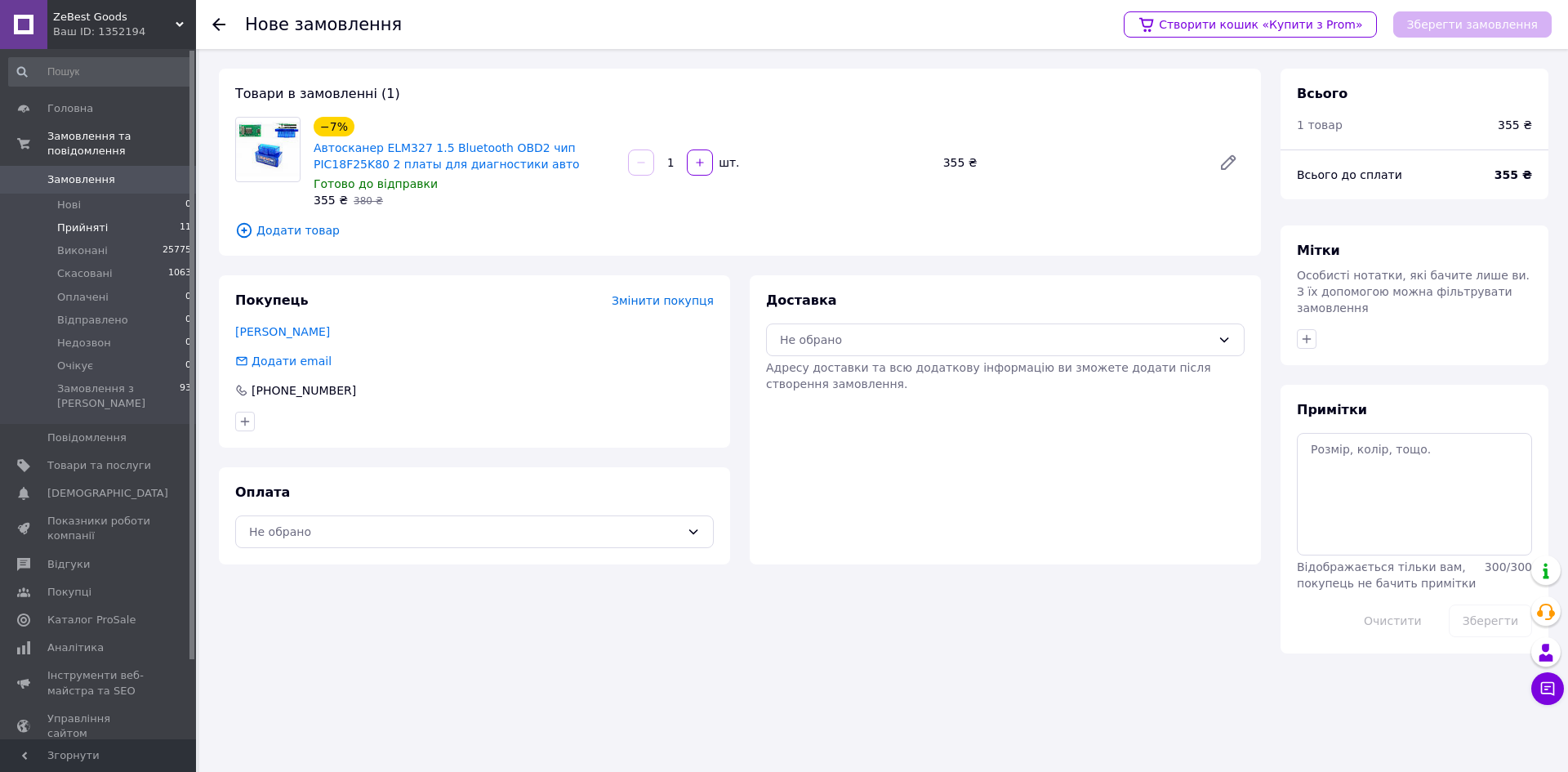
click at [59, 220] on span "Прийняті" at bounding box center [83, 227] width 50 height 15
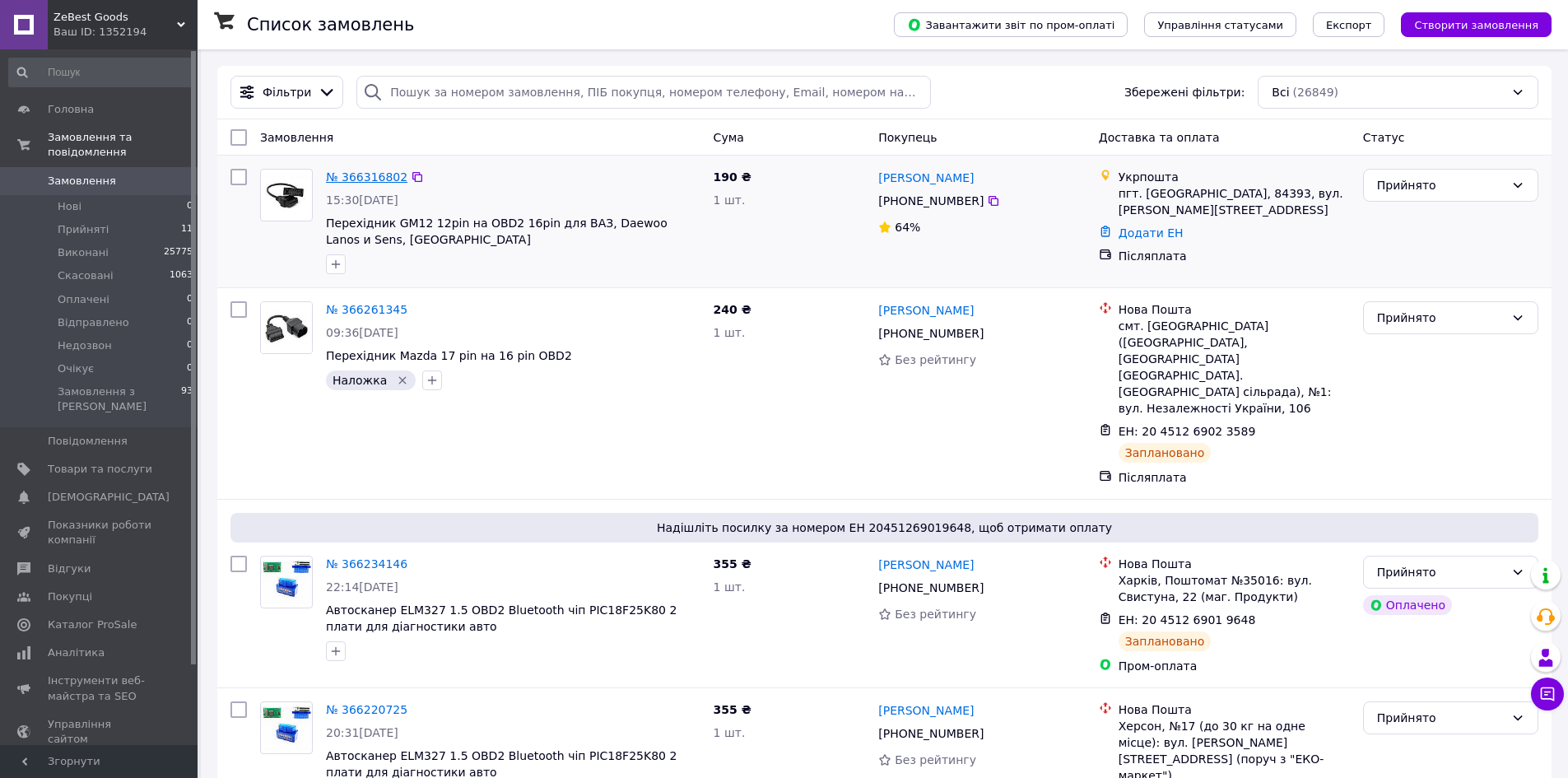
click at [384, 177] on link "№ 366316802" at bounding box center [367, 176] width 82 height 13
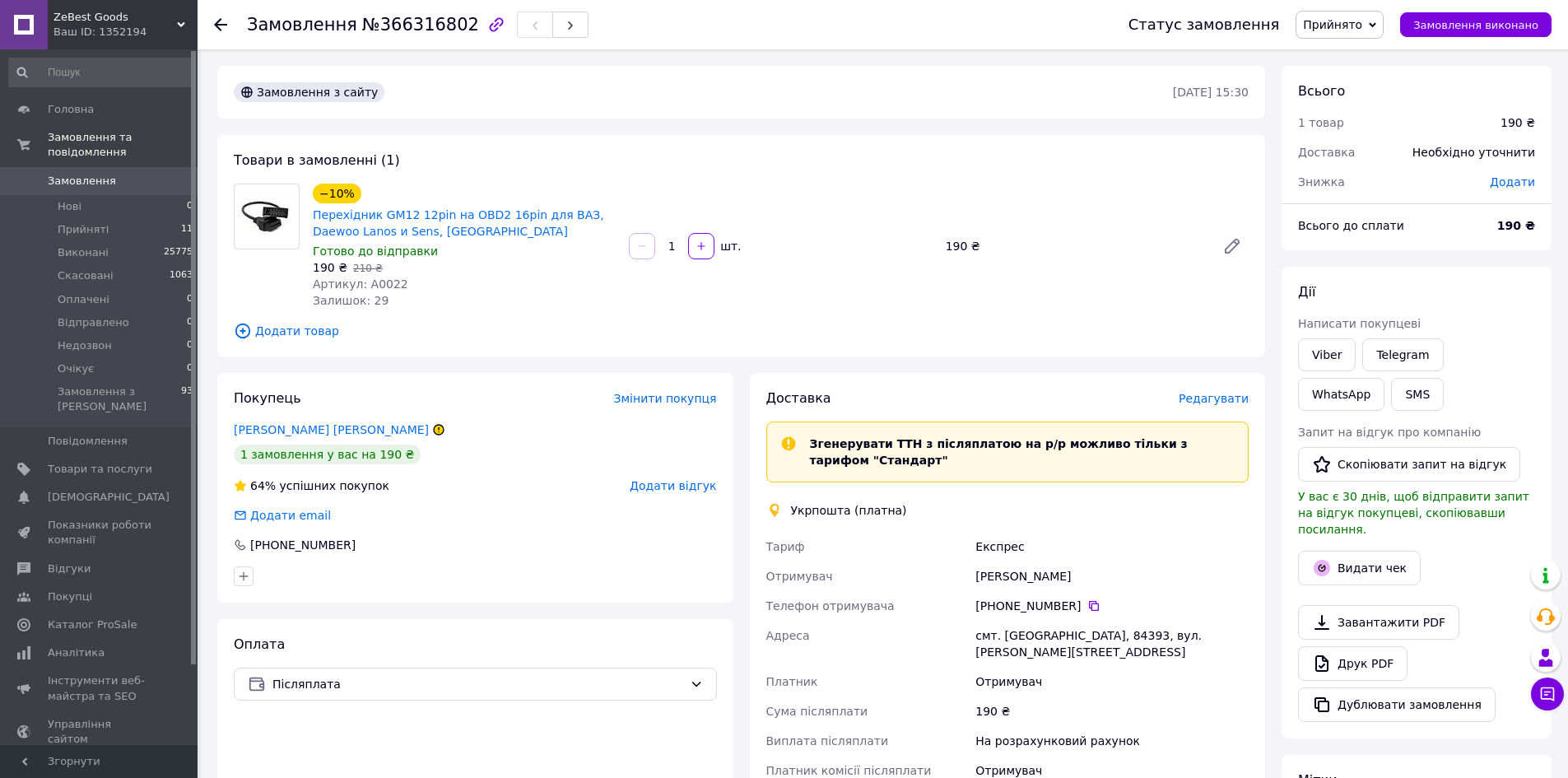
click at [1377, 25] on icon at bounding box center [1372, 25] width 7 height 7
click at [1367, 79] on li "Скасовано" at bounding box center [1341, 82] width 88 height 25
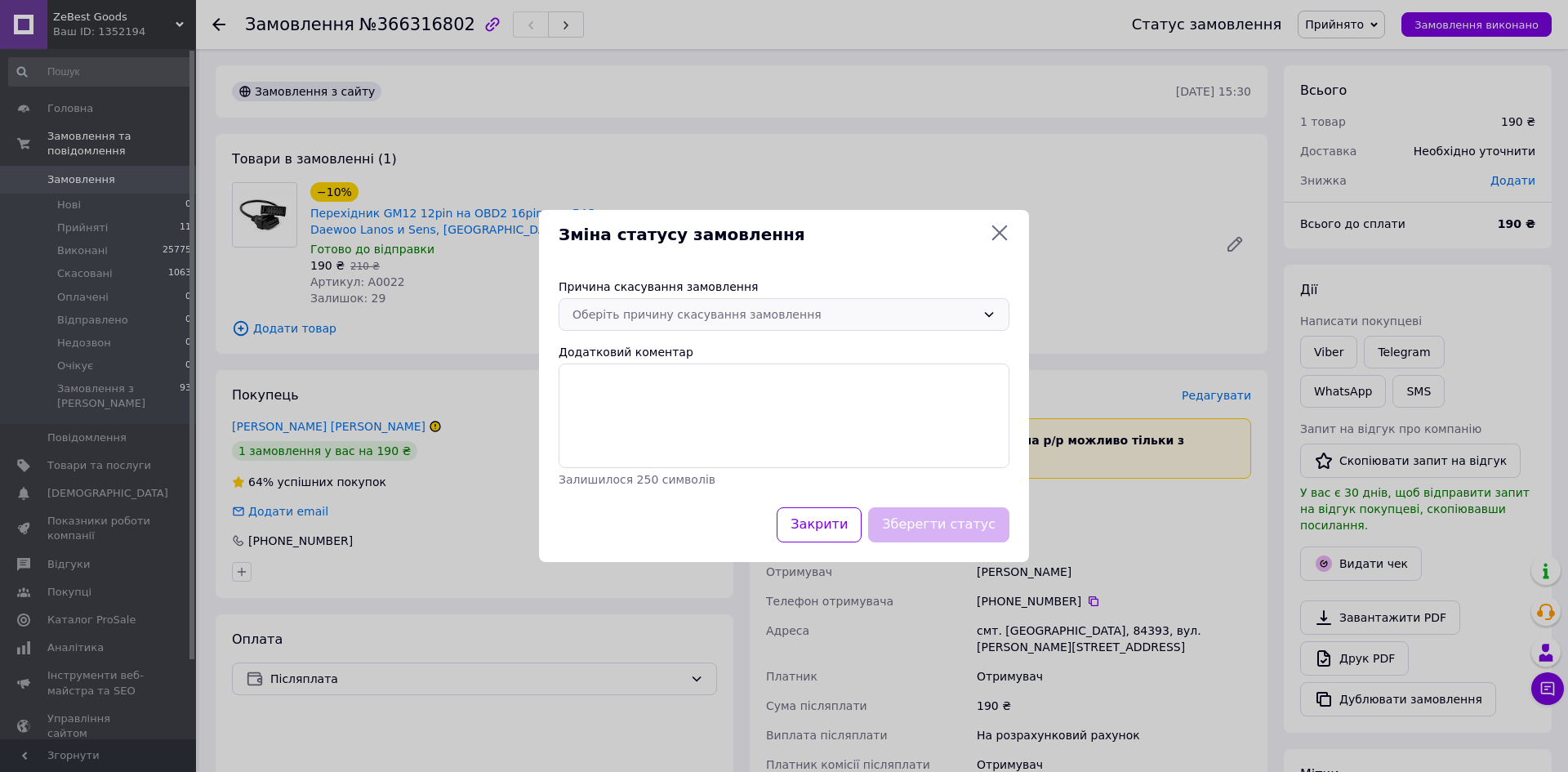
click at [710, 319] on div "Оберіть причину скасування замовлення" at bounding box center [774, 314] width 403 height 18
click at [643, 439] on li "На прохання покупця" at bounding box center [784, 438] width 449 height 30
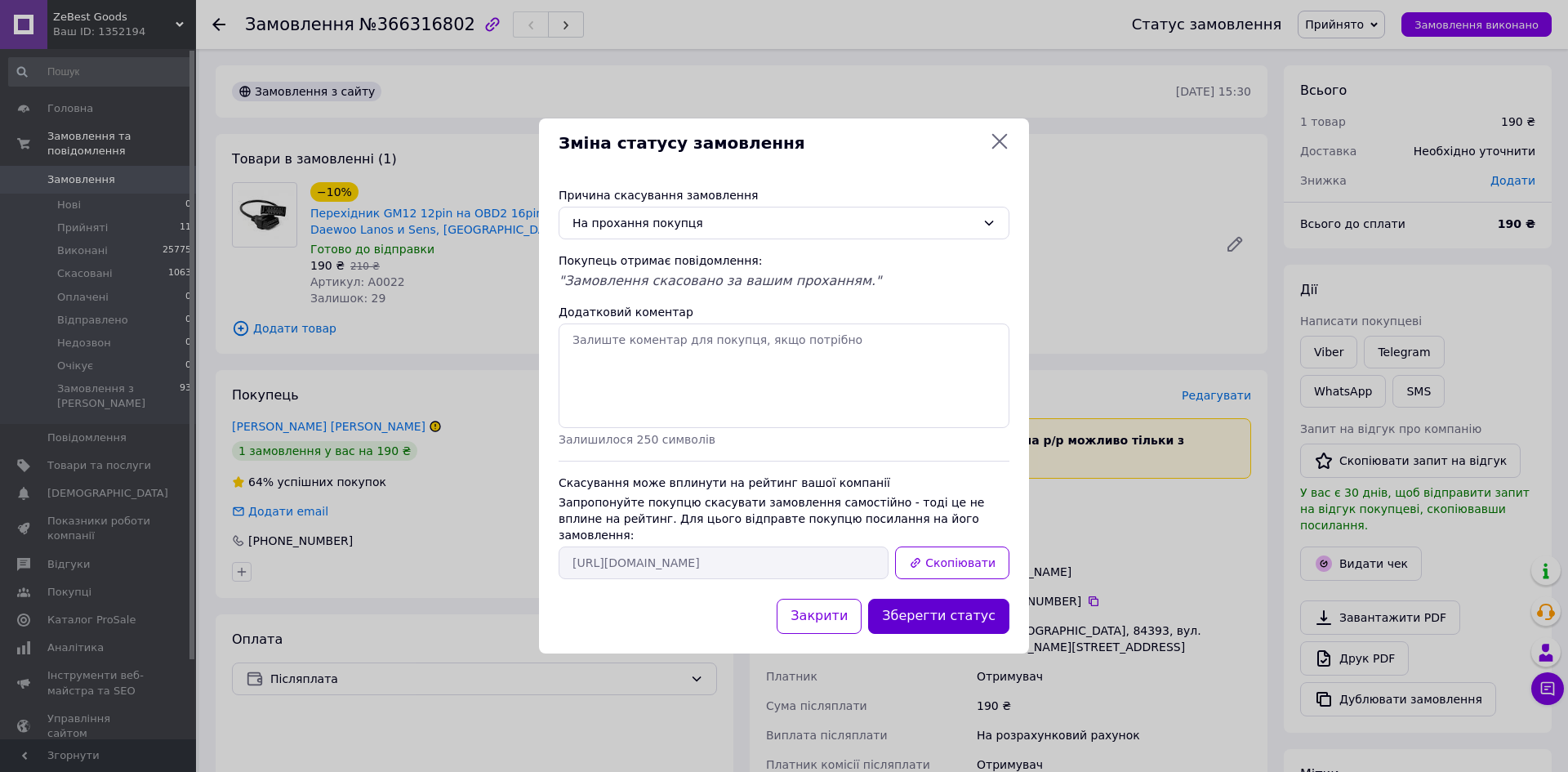
click at [936, 610] on button "Зберегти статус" at bounding box center [939, 616] width 141 height 35
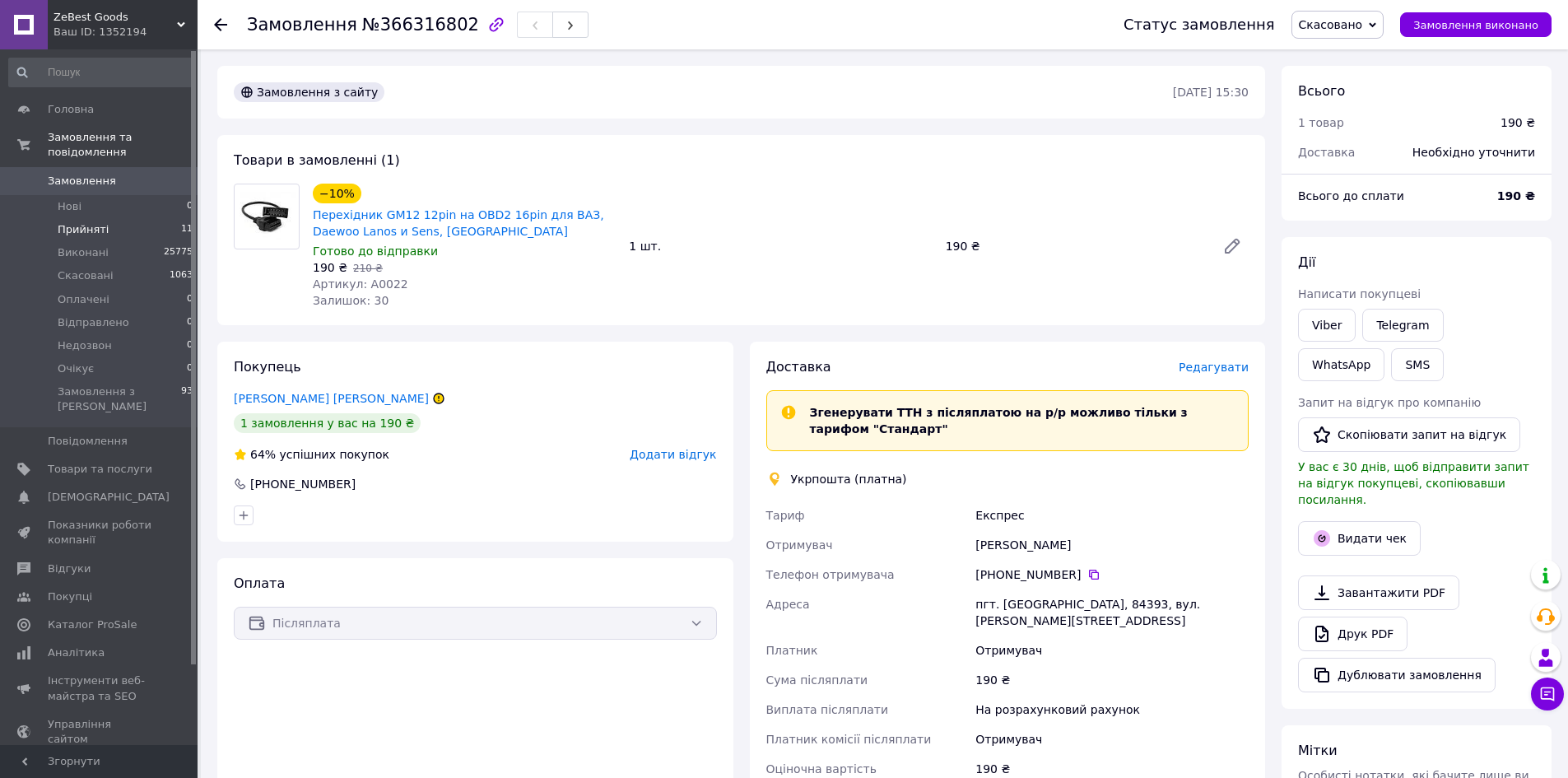
click at [77, 222] on span "Прийняті" at bounding box center [83, 229] width 51 height 15
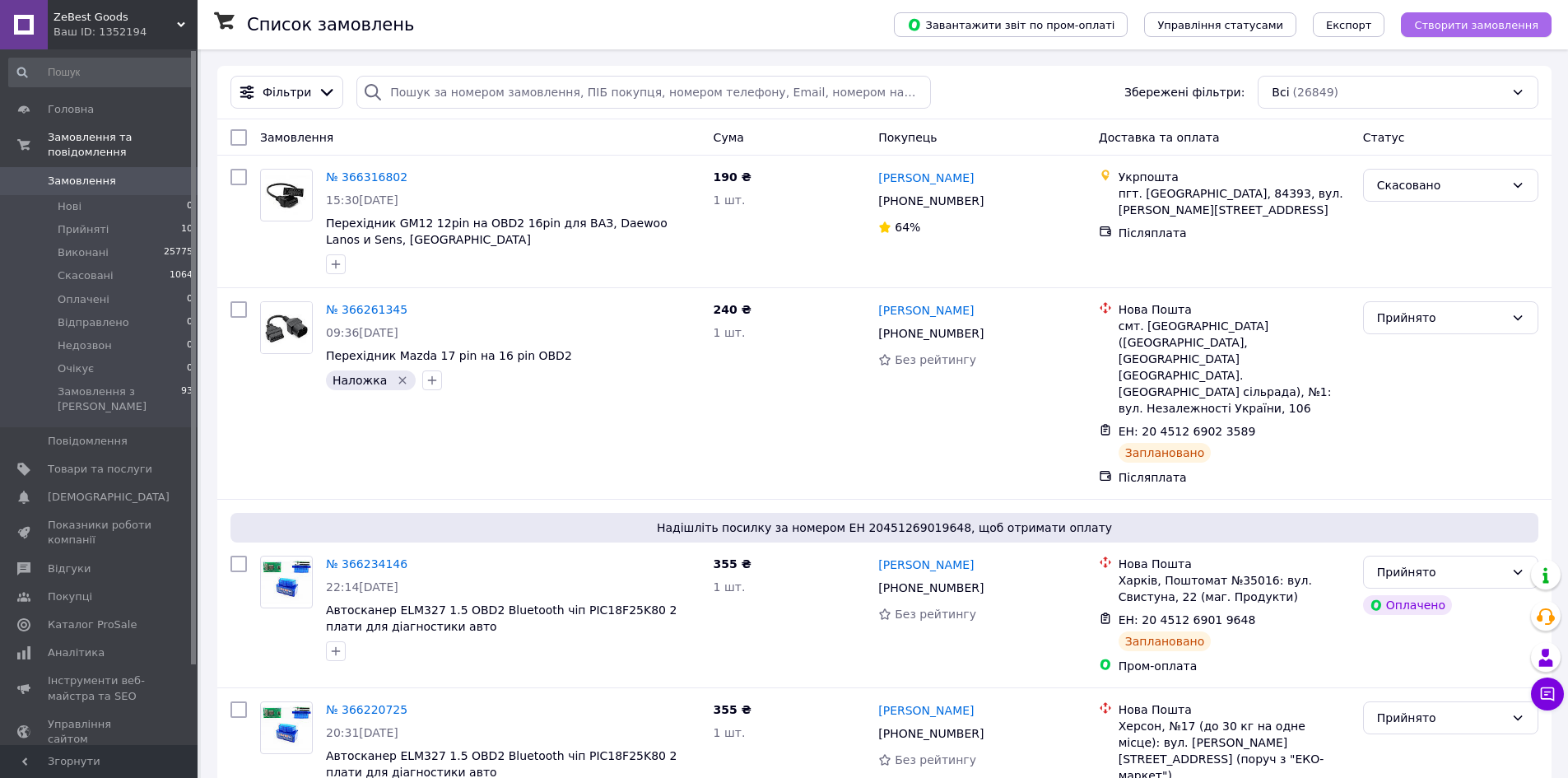
click at [1479, 24] on span "Створити замовлення" at bounding box center [1477, 25] width 125 height 12
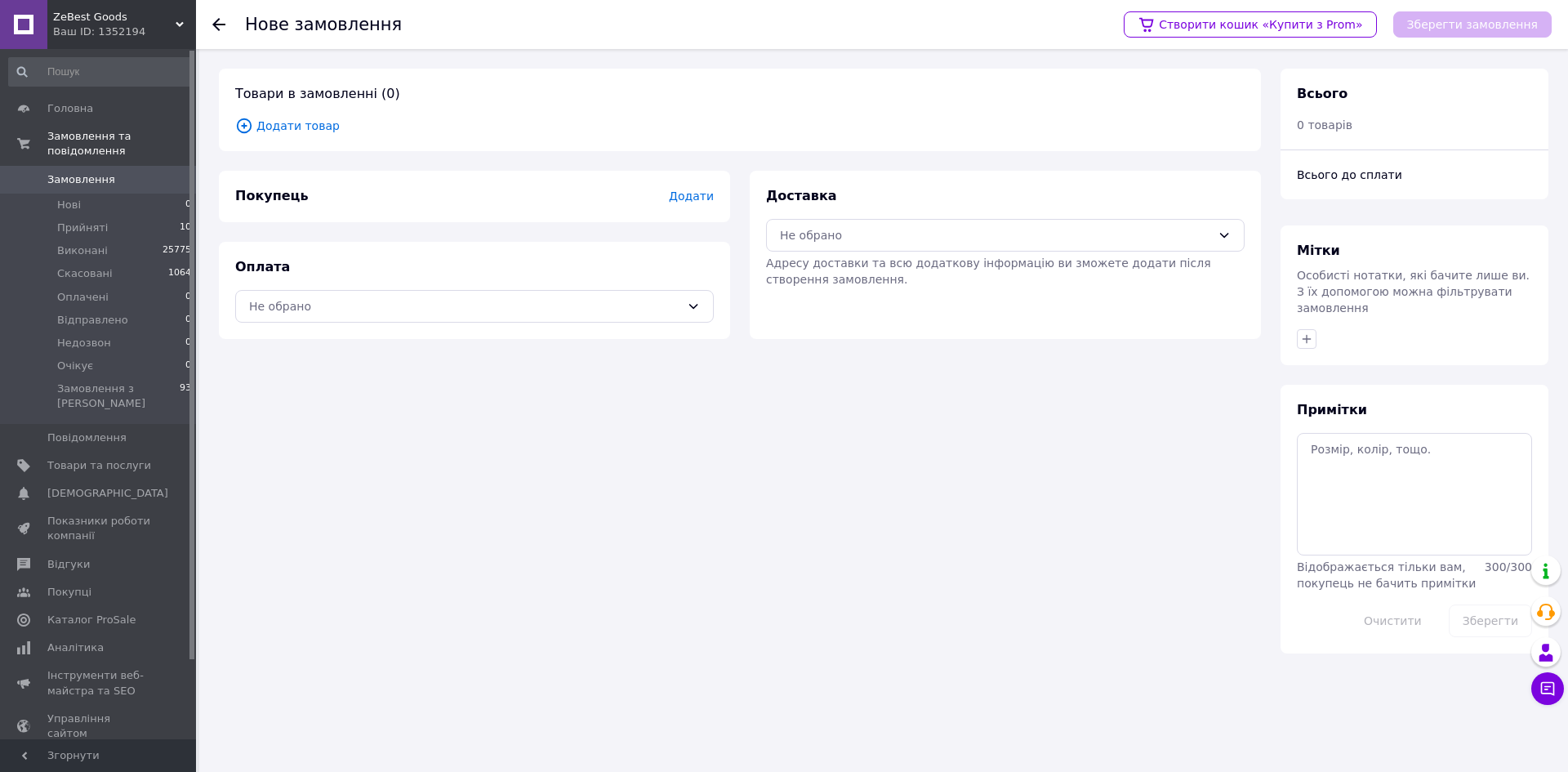
click at [294, 120] on span "Додати товар" at bounding box center [740, 125] width 1010 height 18
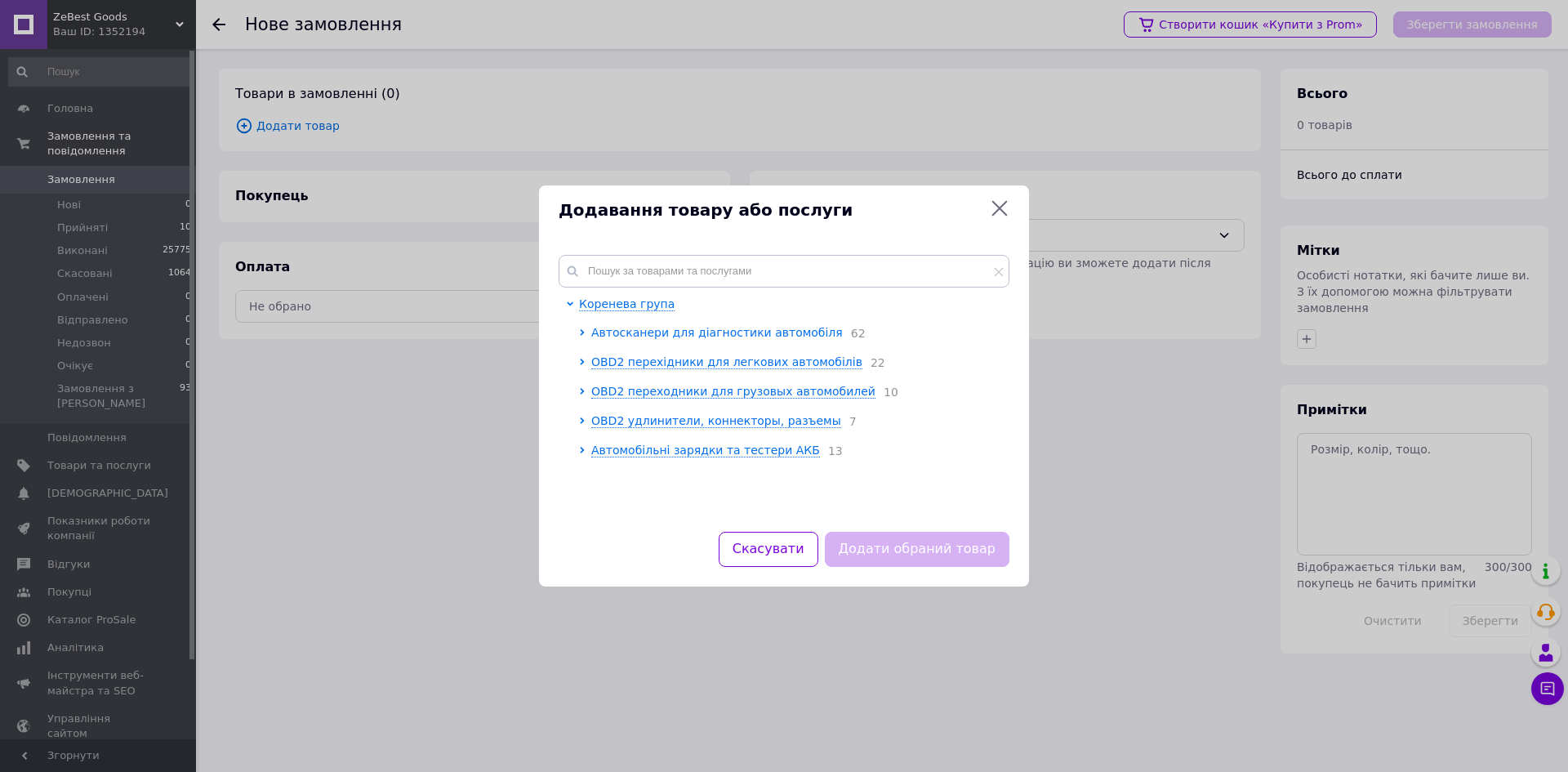
click at [723, 335] on span "Автосканери для діагностики автомобіля" at bounding box center [717, 332] width 252 height 13
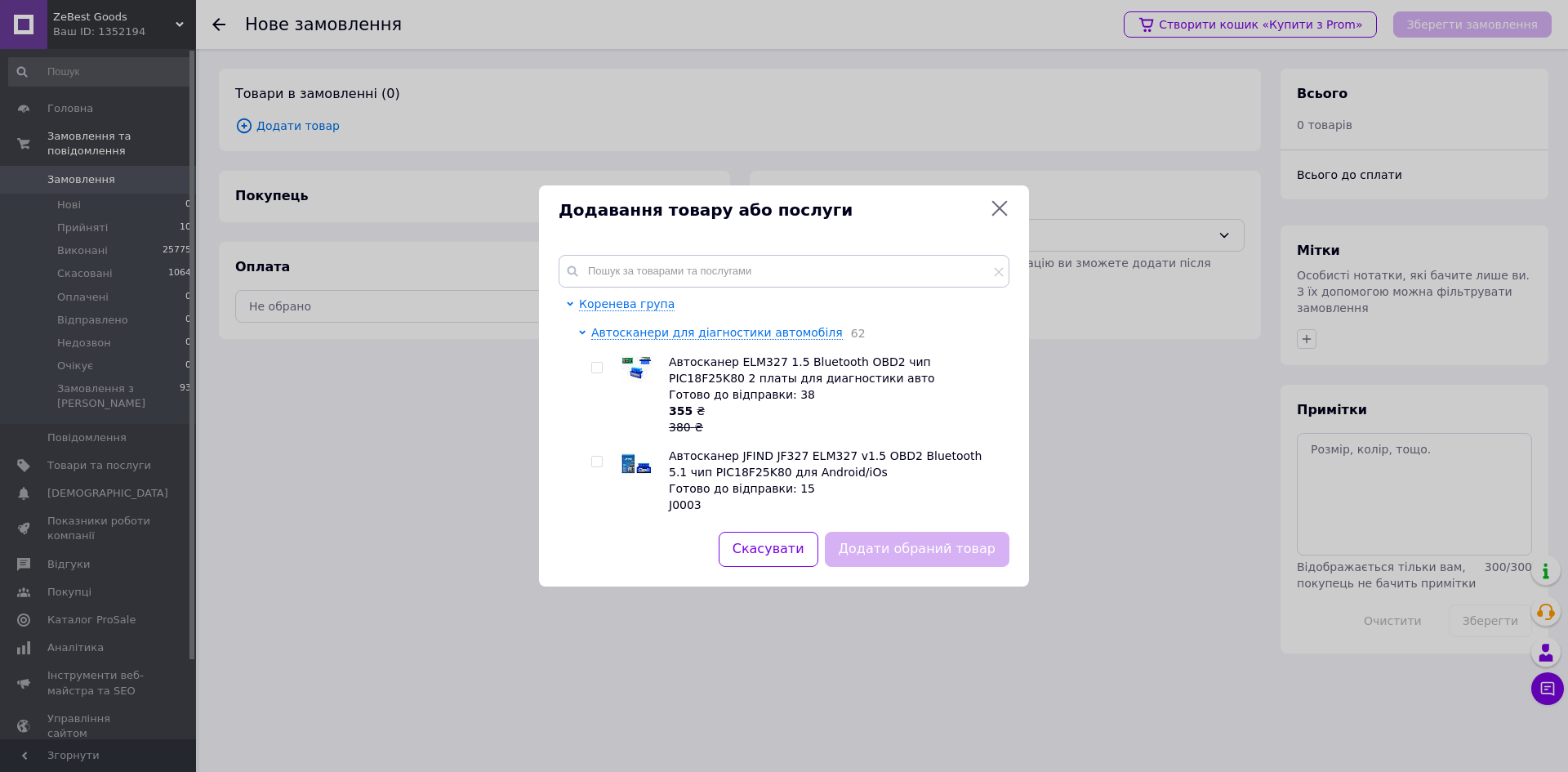
click at [596, 365] on input "checkbox" at bounding box center [596, 368] width 10 height 10
checkbox input "true"
click at [895, 555] on button "Додати обраний товар" at bounding box center [918, 549] width 185 height 35
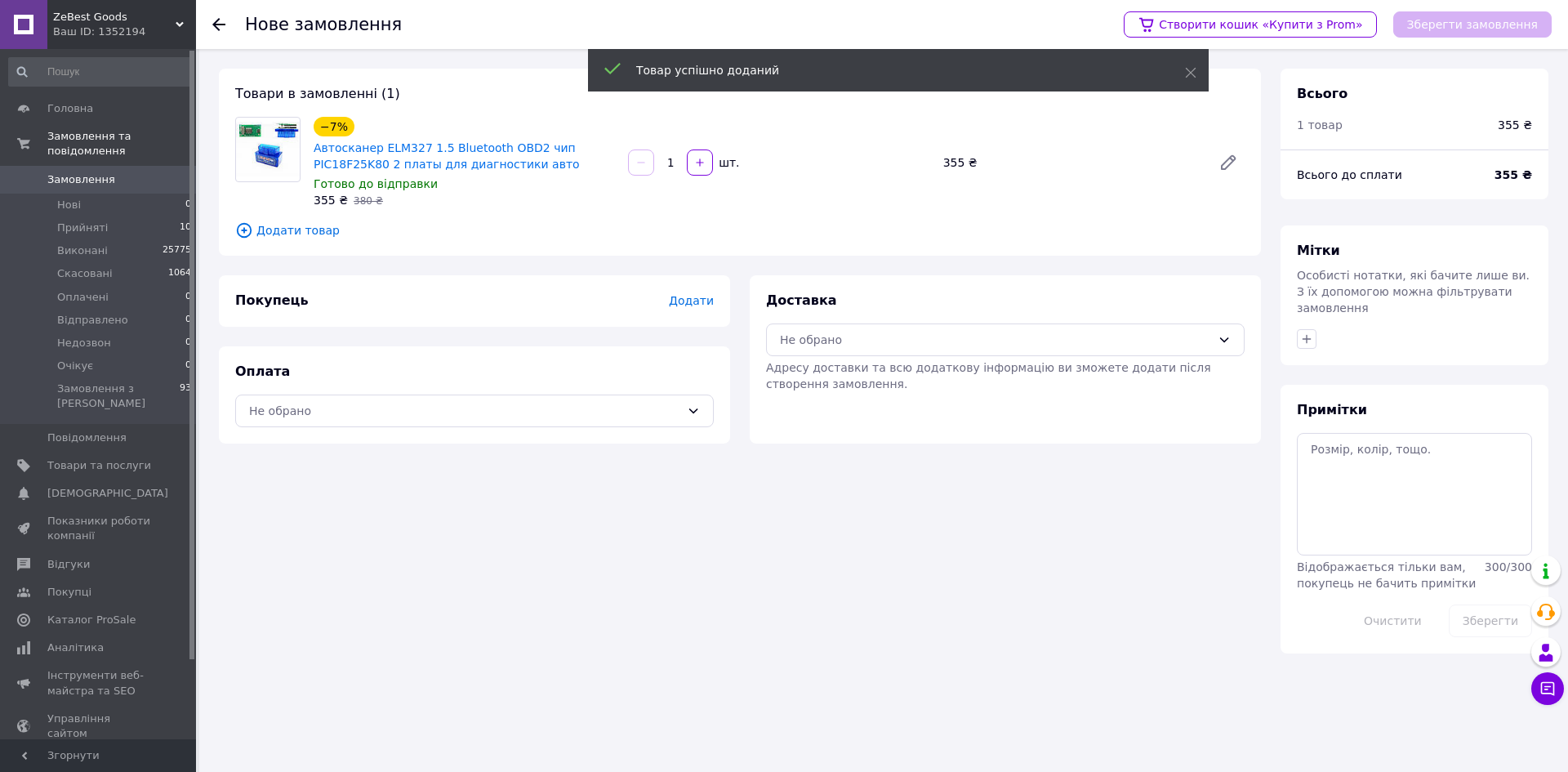
click at [703, 302] on span "Додати" at bounding box center [691, 300] width 45 height 13
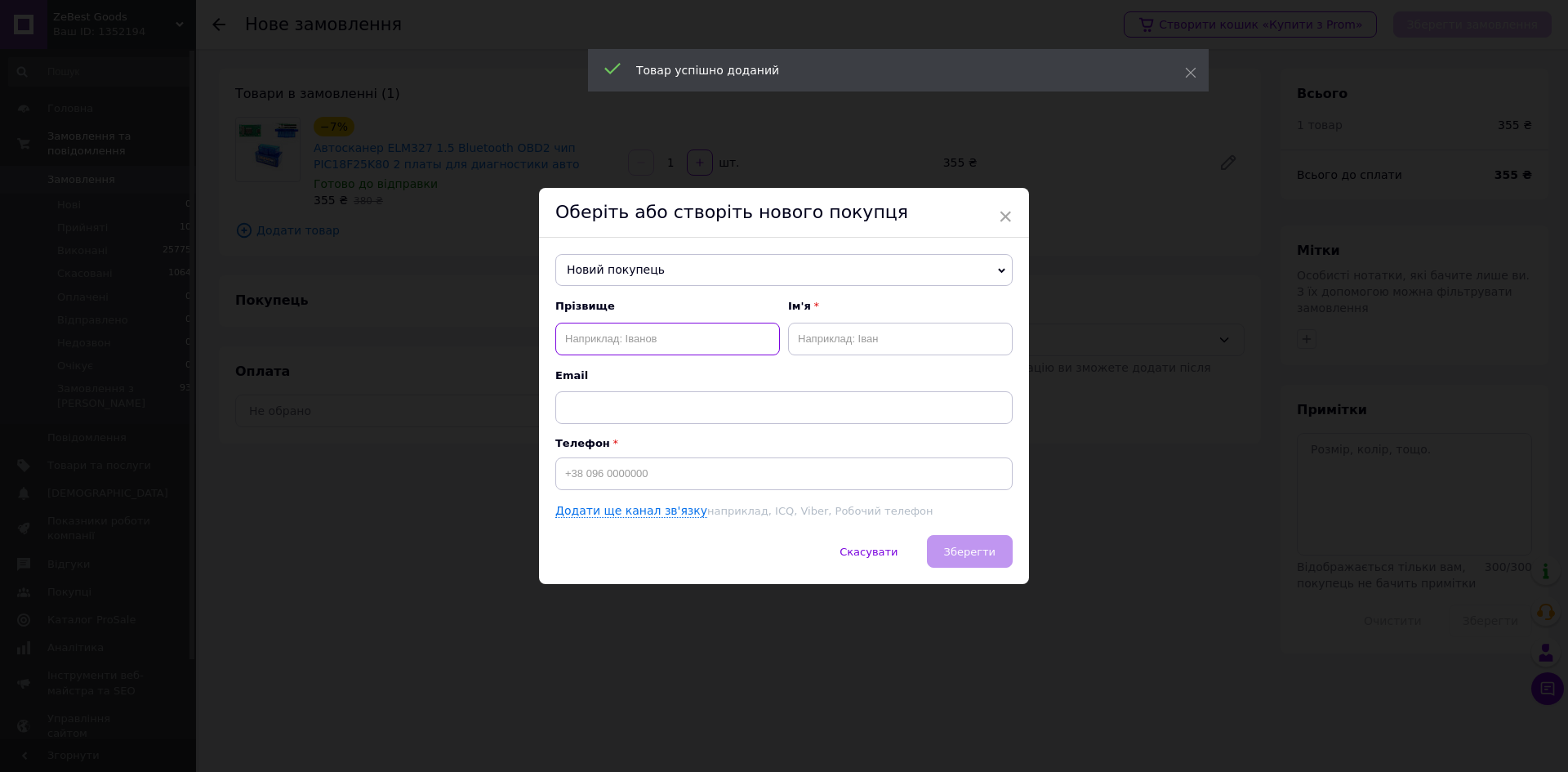
click at [657, 334] on input "text" at bounding box center [668, 339] width 225 height 33
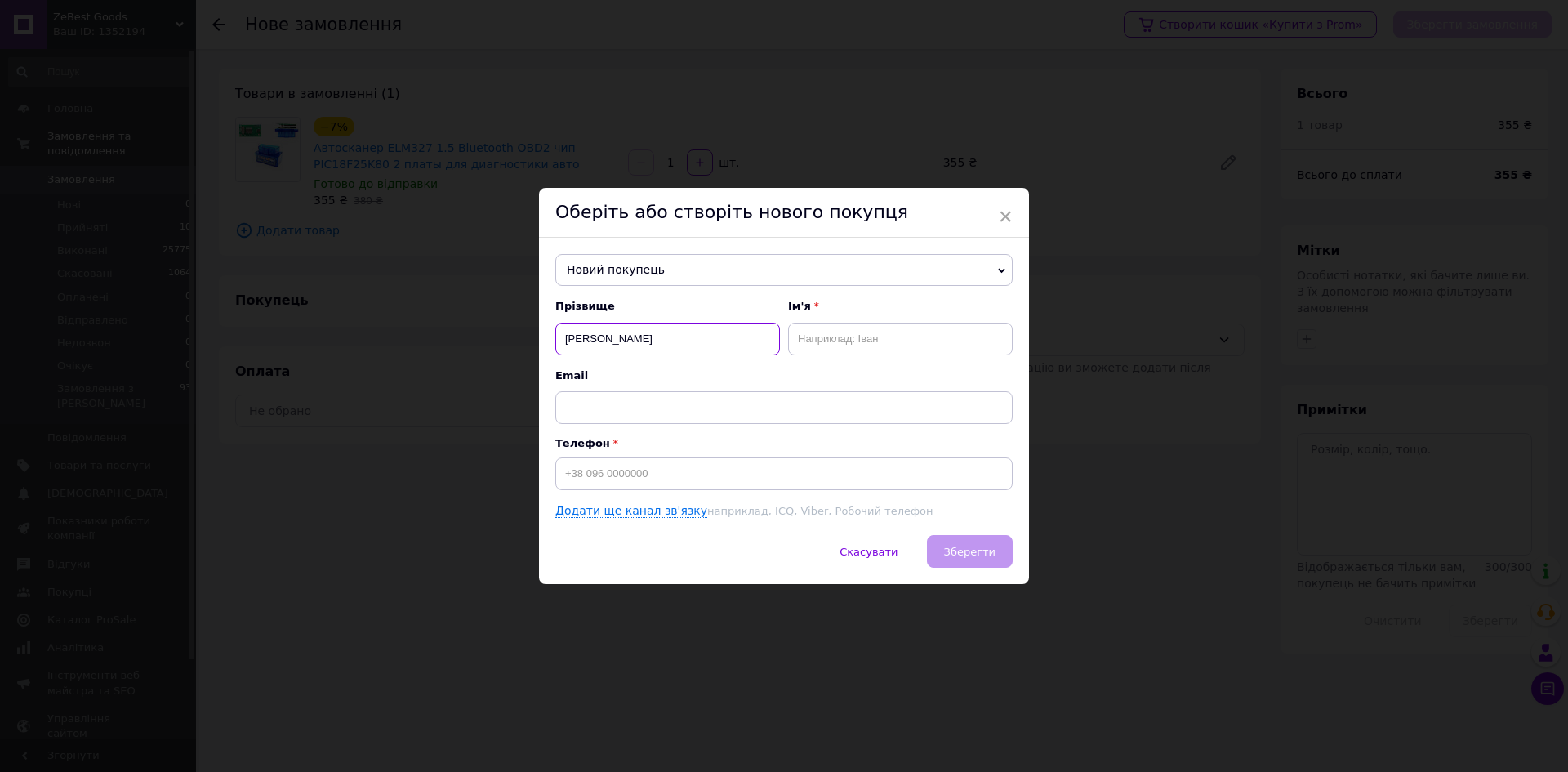
type input "[PERSON_NAME]"
click at [852, 341] on input "text" at bounding box center [900, 339] width 225 height 33
type input "[PERSON_NAME]"
click at [689, 478] on input at bounding box center [784, 473] width 457 height 33
type input "[PHONE_NUMBER]"
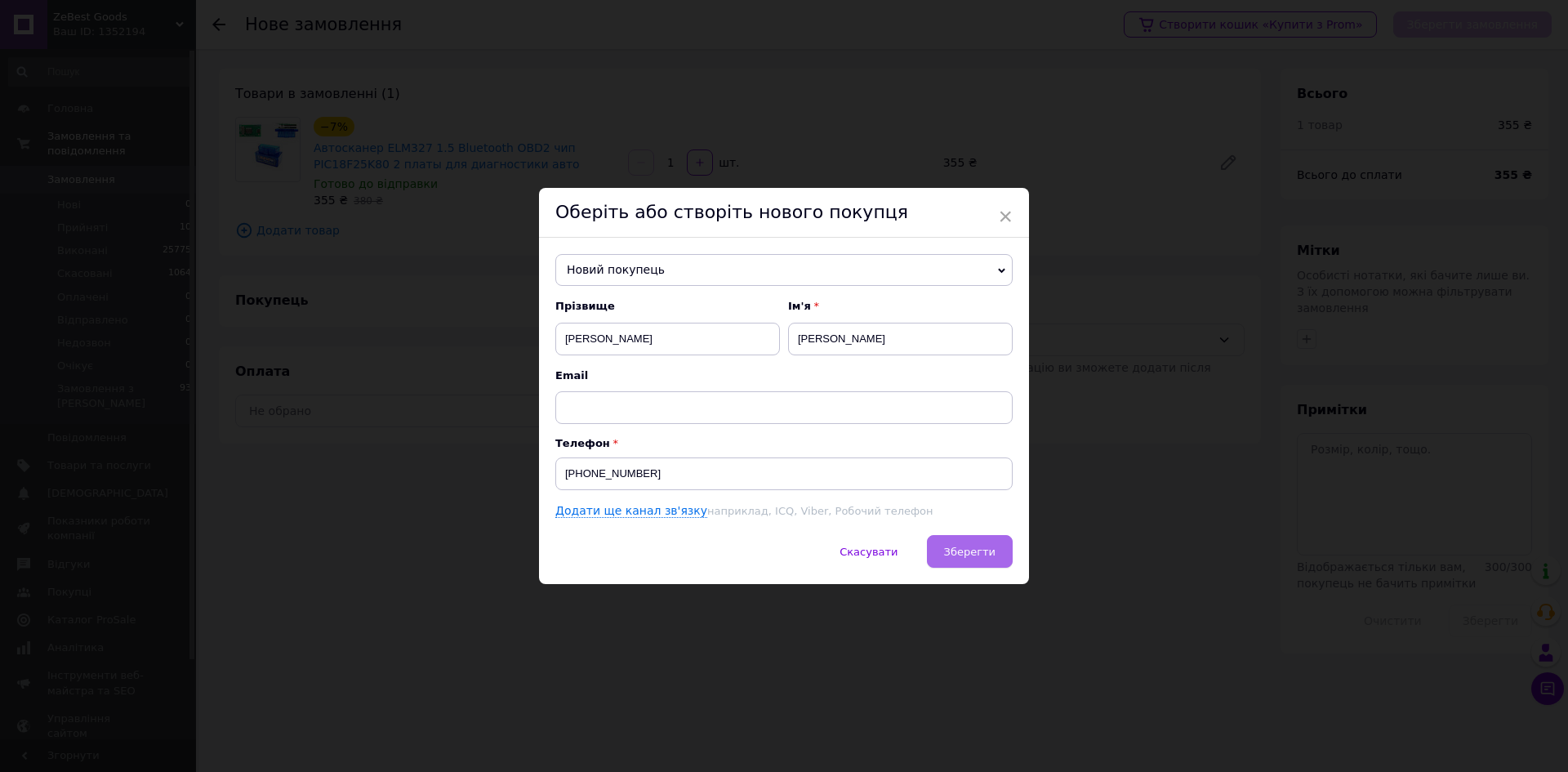
click at [982, 553] on span "Зберегти" at bounding box center [970, 552] width 51 height 12
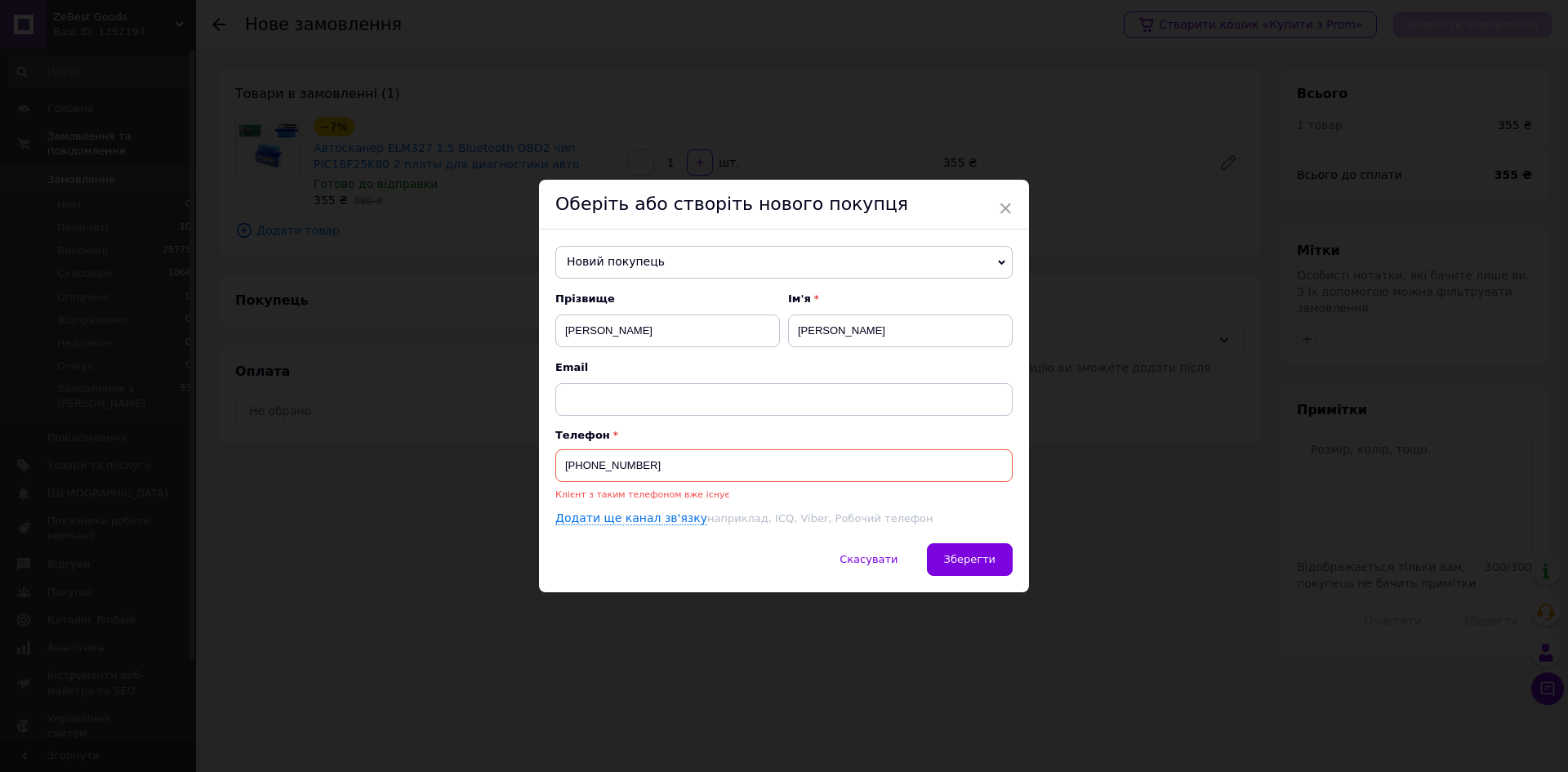
click at [658, 256] on span "Новий покупець" at bounding box center [784, 262] width 457 height 33
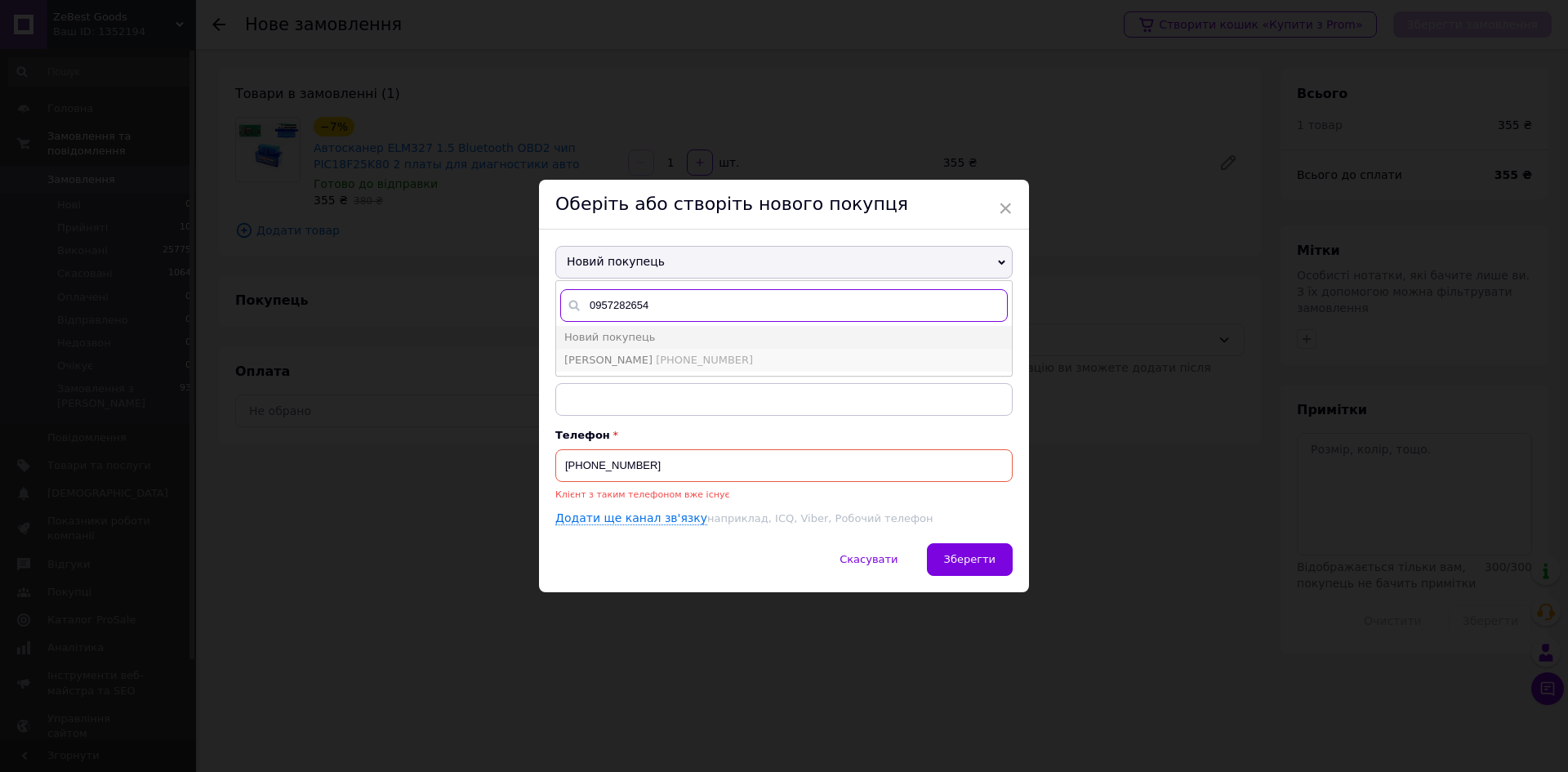
type input "0957282654"
click at [699, 359] on span "[PHONE_NUMBER]" at bounding box center [704, 359] width 98 height 12
type input "[PERSON_NAME]"
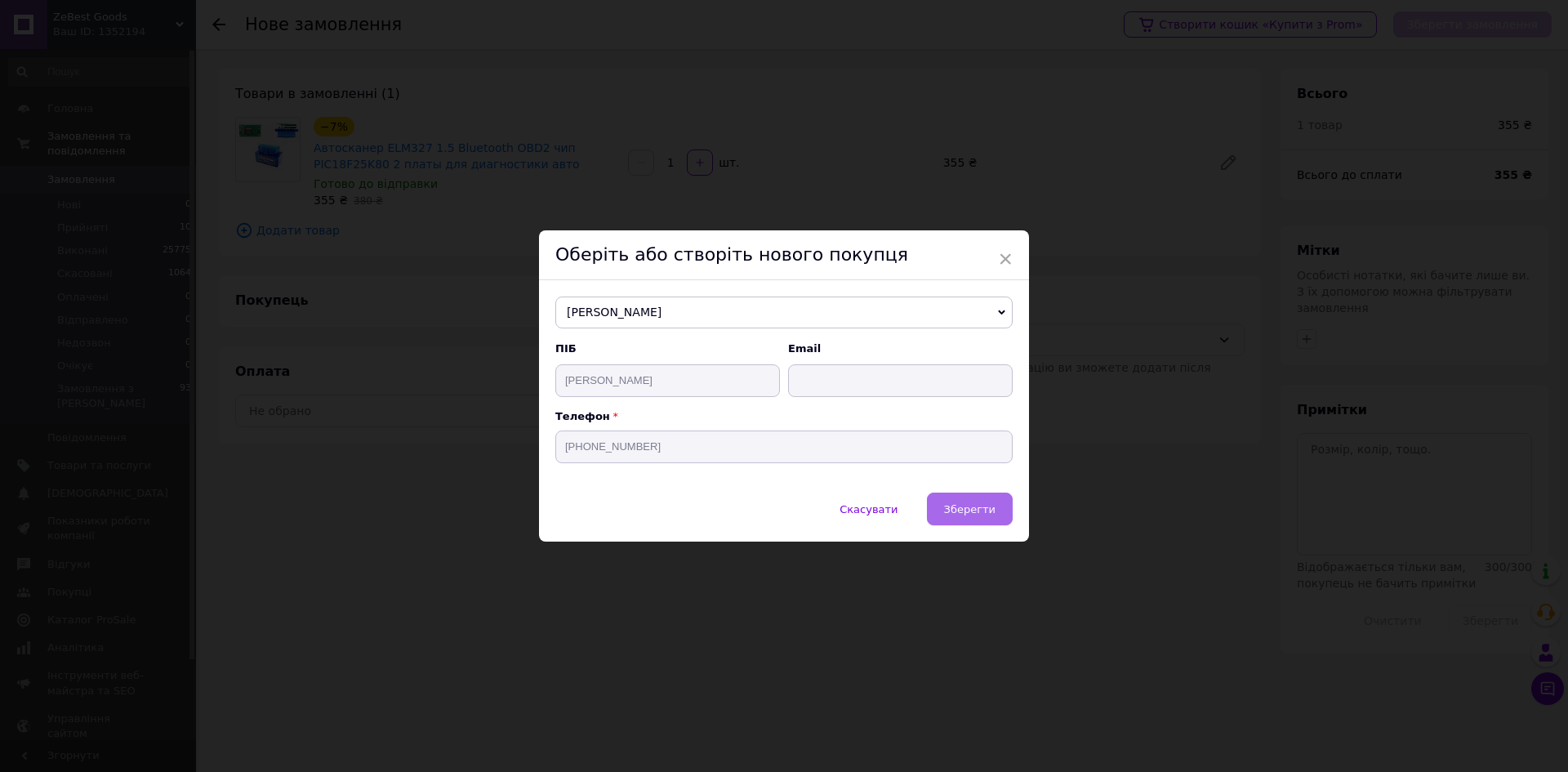
click at [965, 496] on button "Зберегти" at bounding box center [970, 509] width 86 height 33
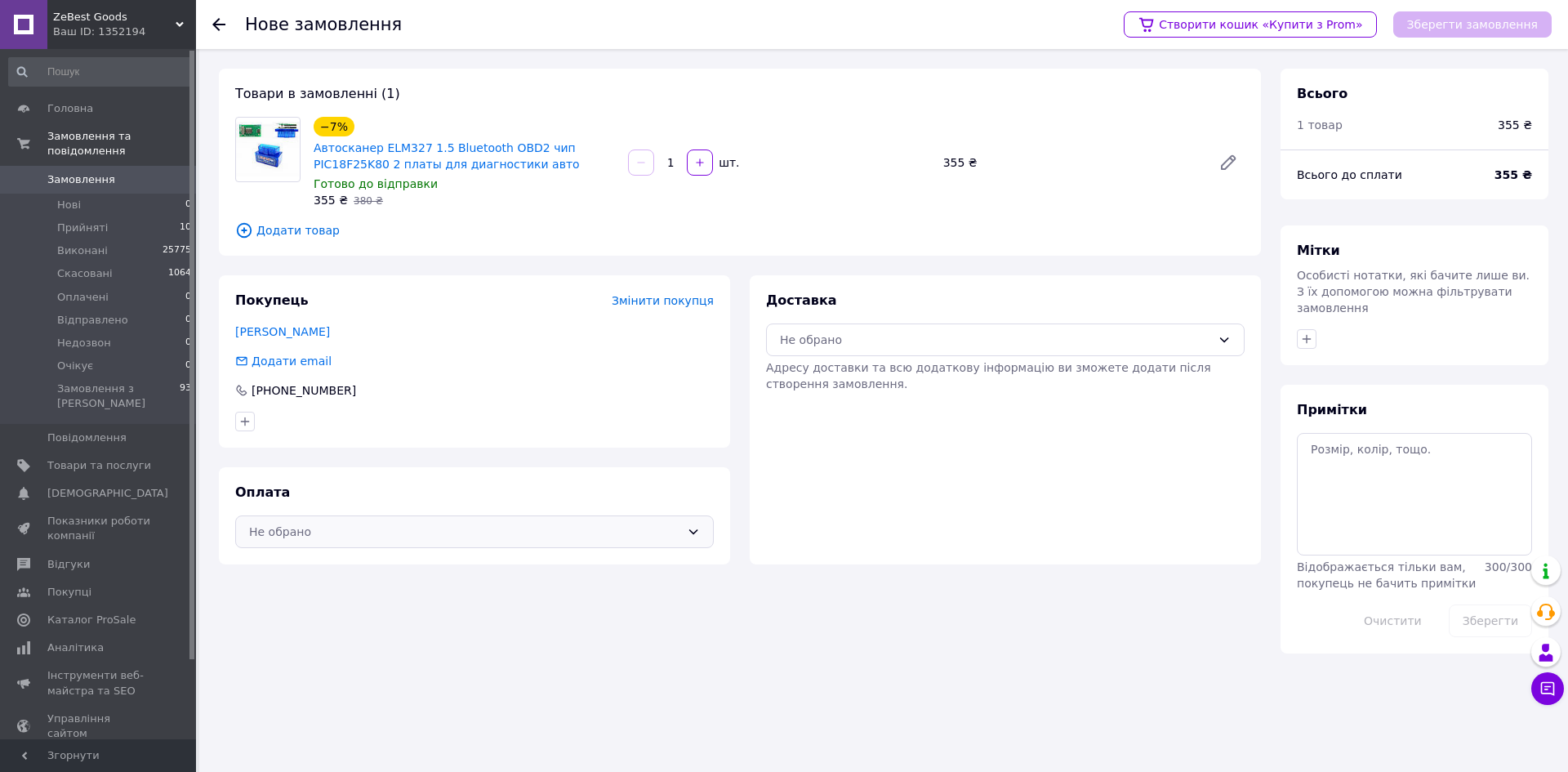
click at [271, 535] on div "Не обрано" at bounding box center [464, 531] width 431 height 18
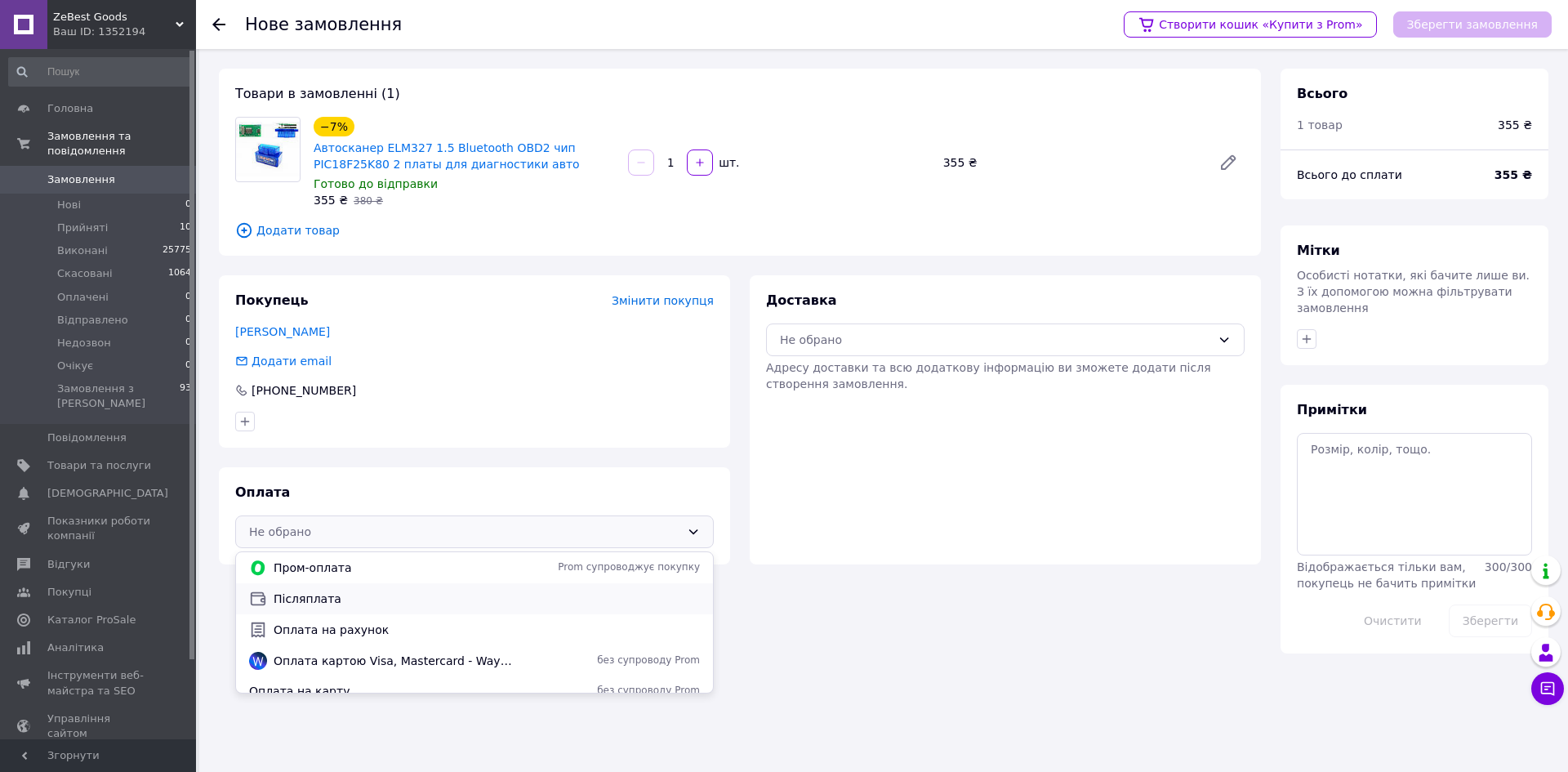
click at [297, 601] on span "Післяплата" at bounding box center [487, 598] width 427 height 17
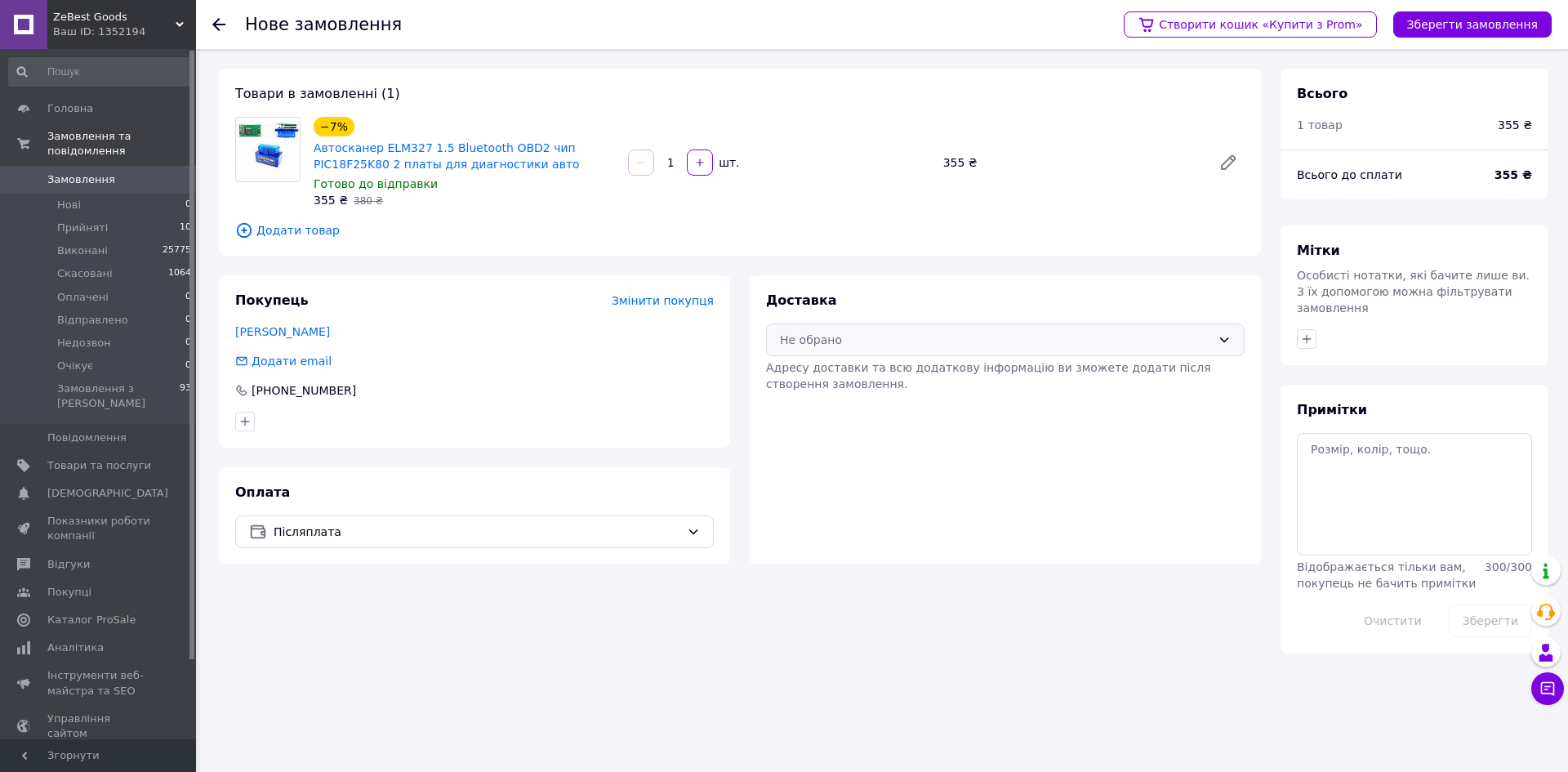
click at [816, 353] on div "Не обрано" at bounding box center [1006, 340] width 479 height 33
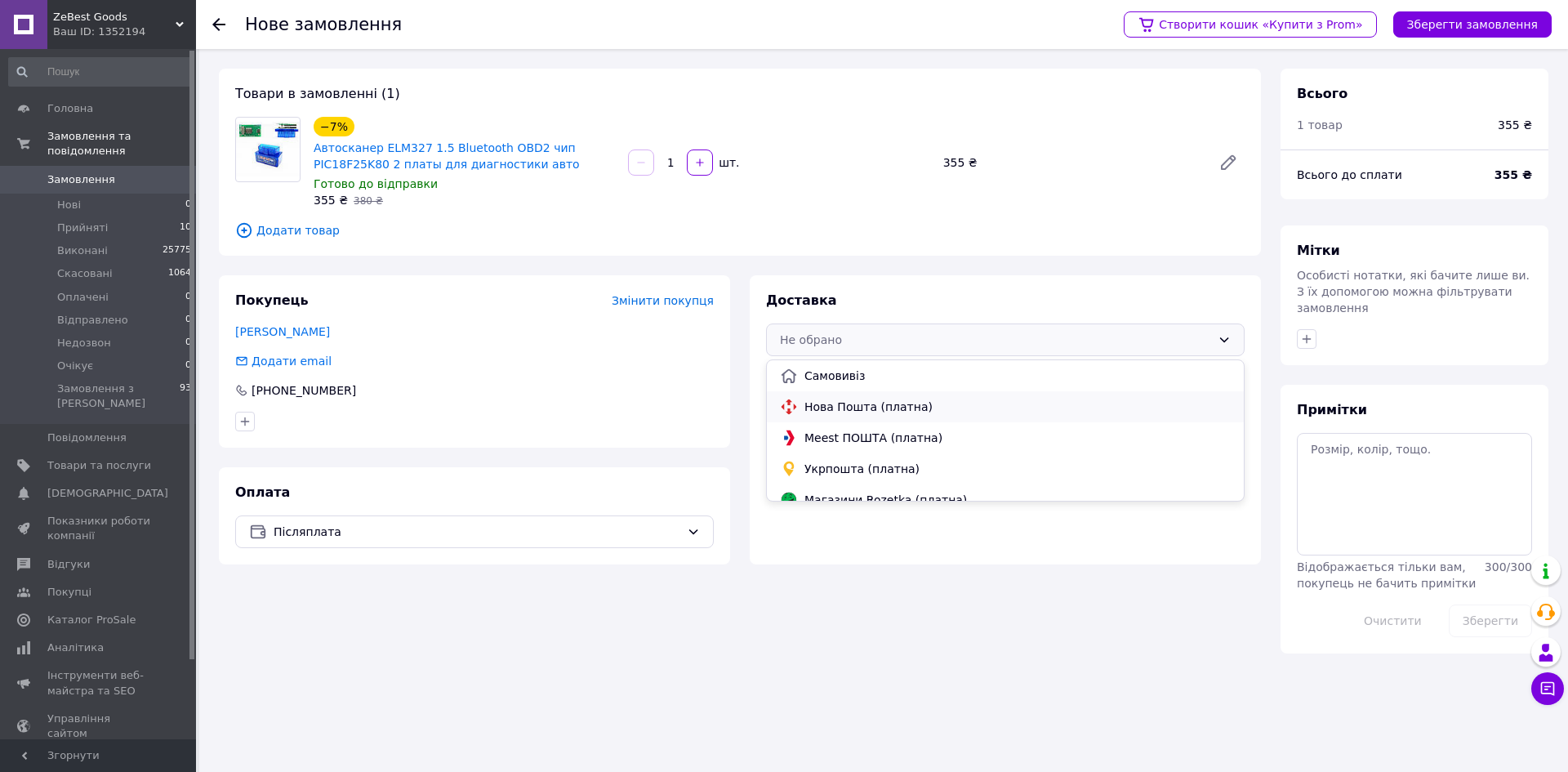
click at [845, 403] on span "Нова Пошта (платна)" at bounding box center [1018, 406] width 427 height 17
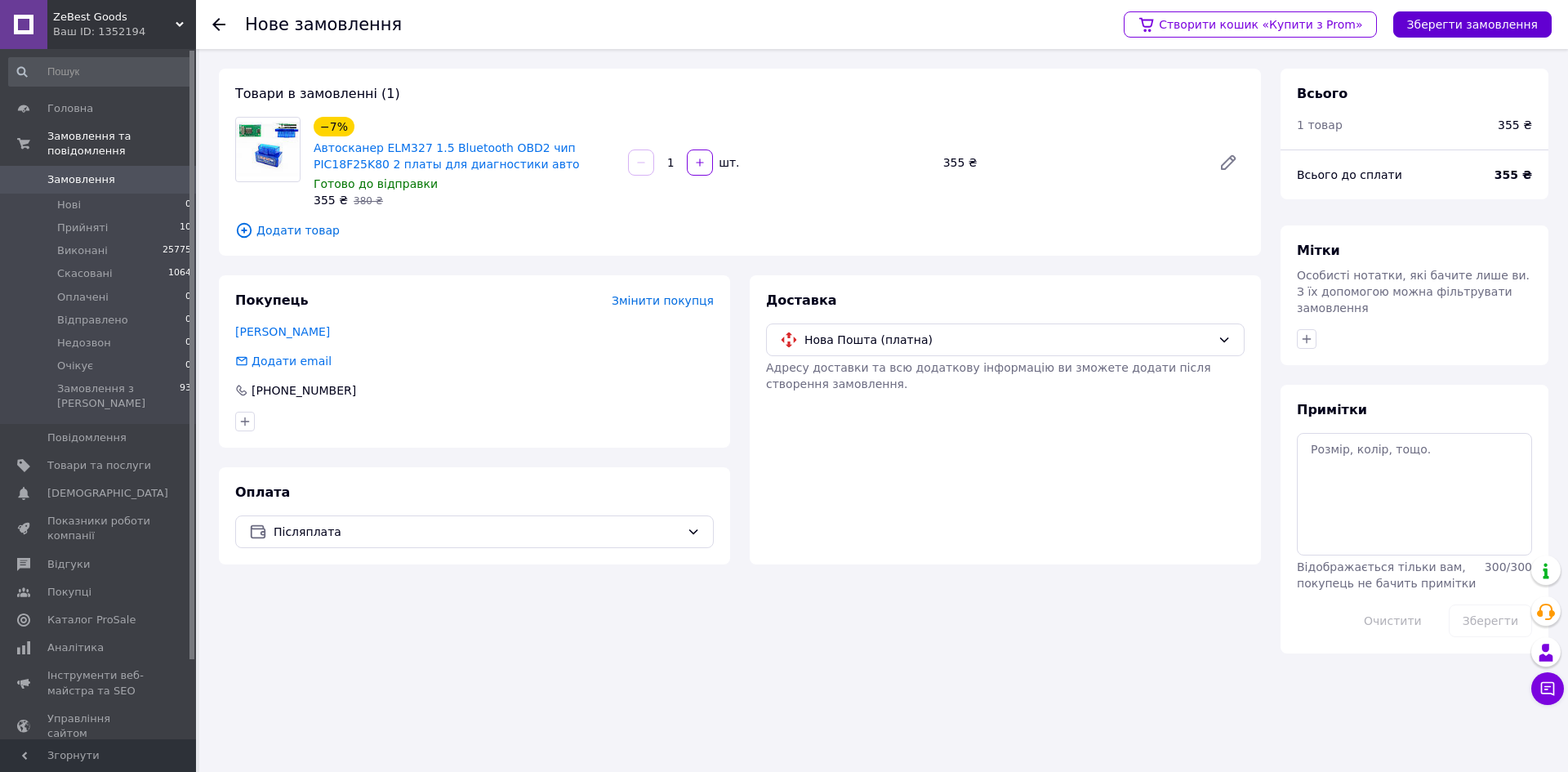
click at [1454, 20] on button "Зберегти замовлення" at bounding box center [1472, 24] width 158 height 26
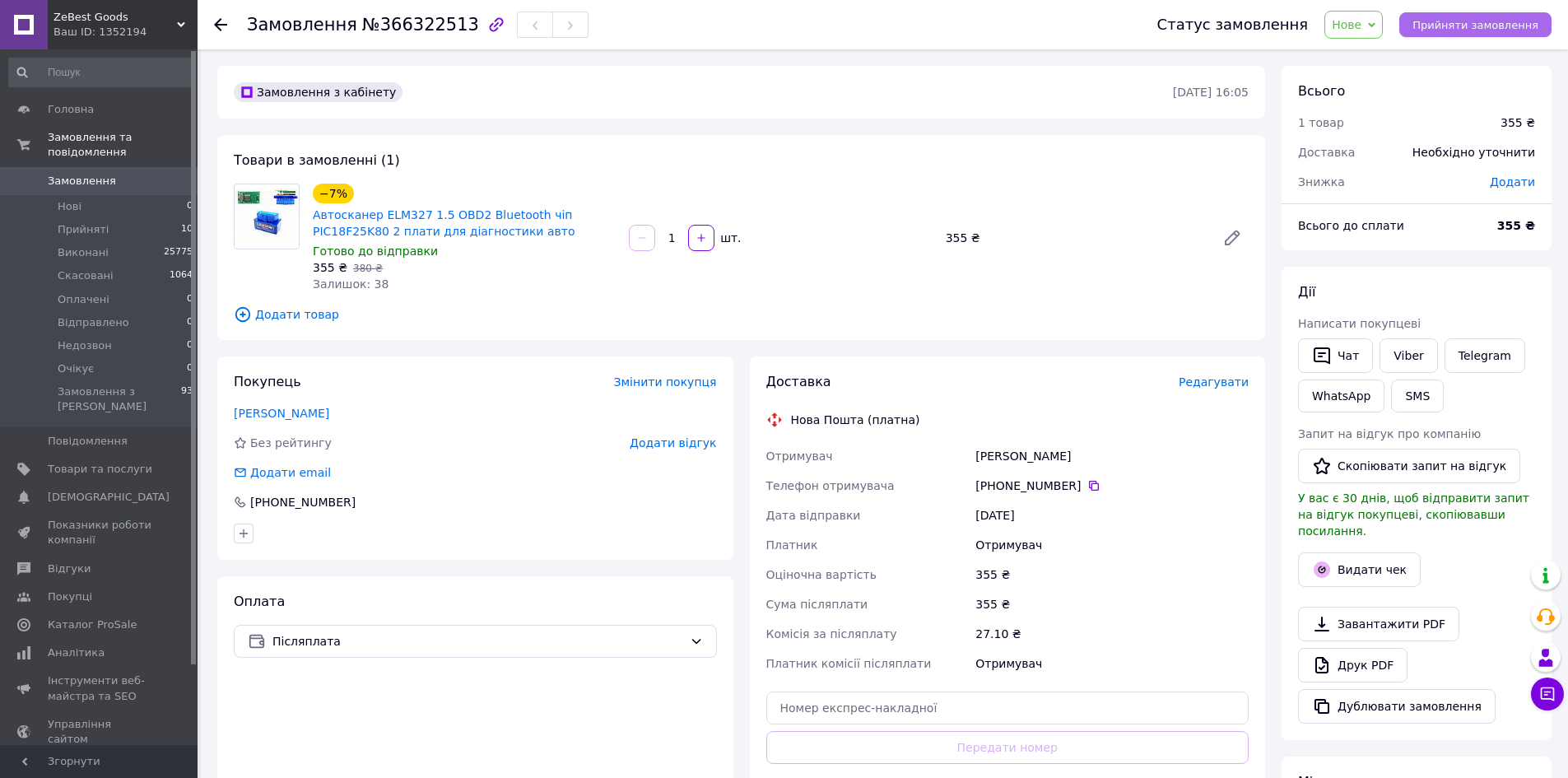
click at [1484, 28] on span "Прийняти замовлення" at bounding box center [1476, 25] width 126 height 12
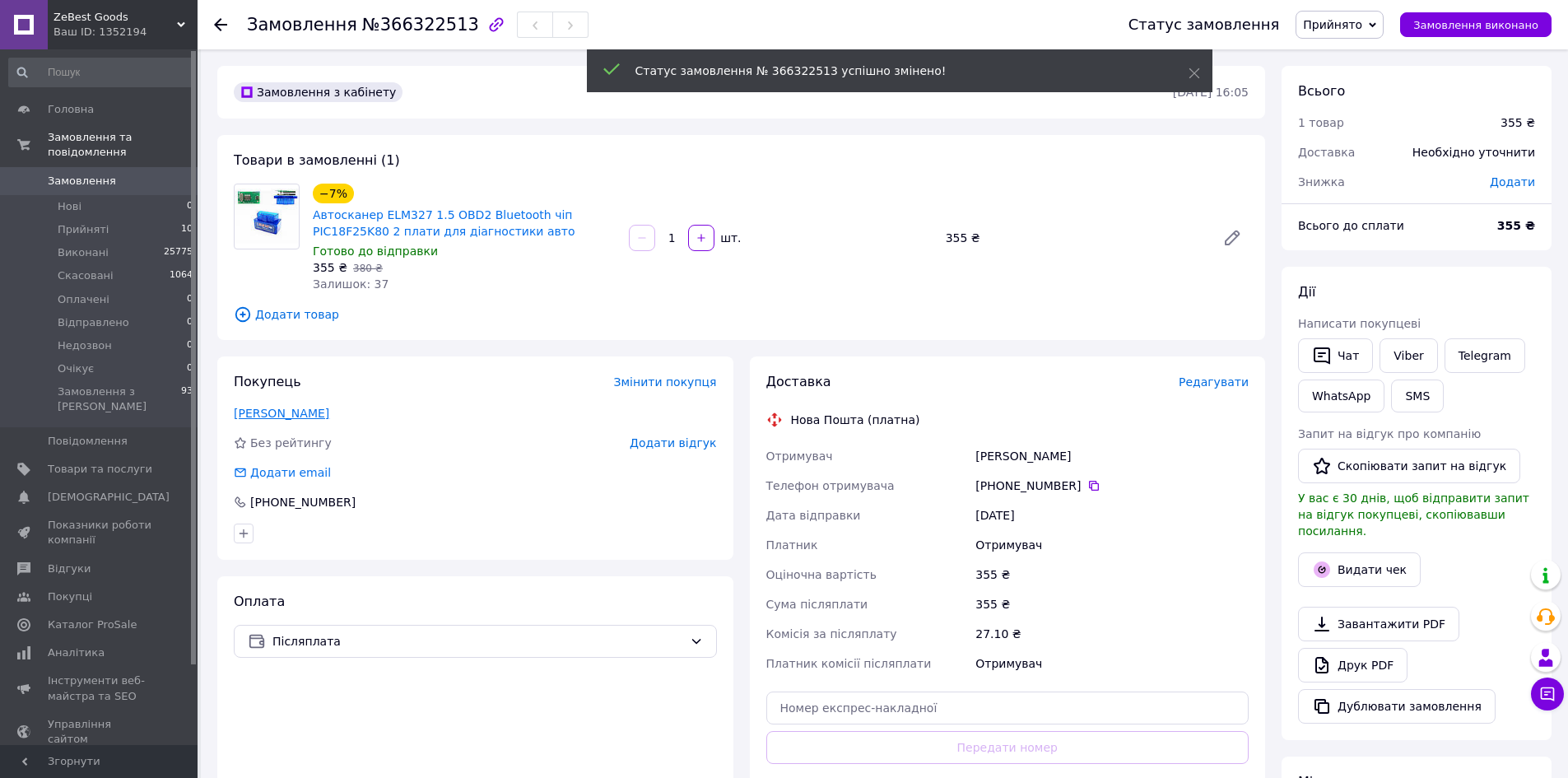
click at [264, 412] on link "[PERSON_NAME]" at bounding box center [281, 412] width 96 height 13
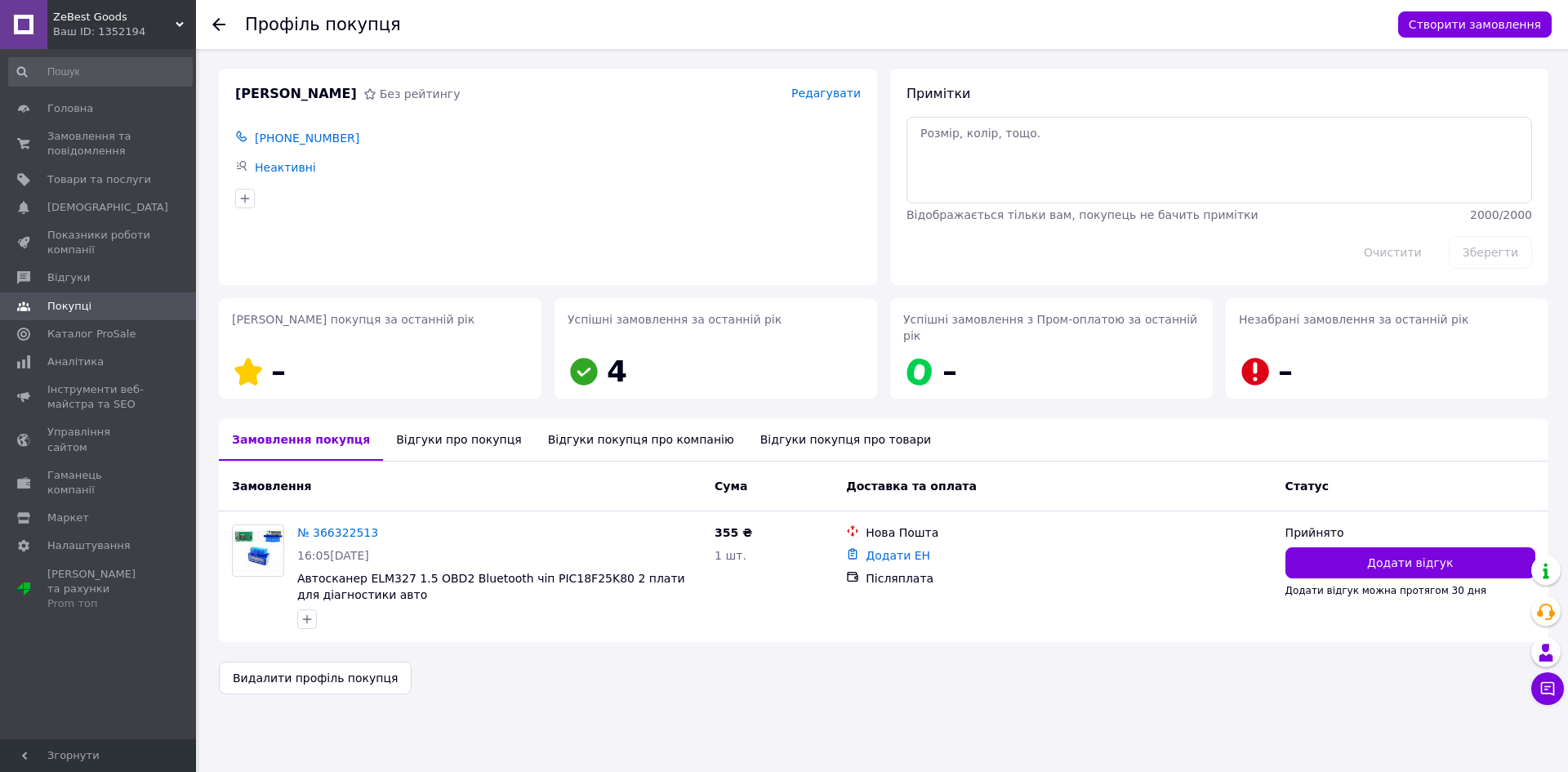
click at [448, 420] on div "Відгуки про покупця" at bounding box center [459, 439] width 151 height 43
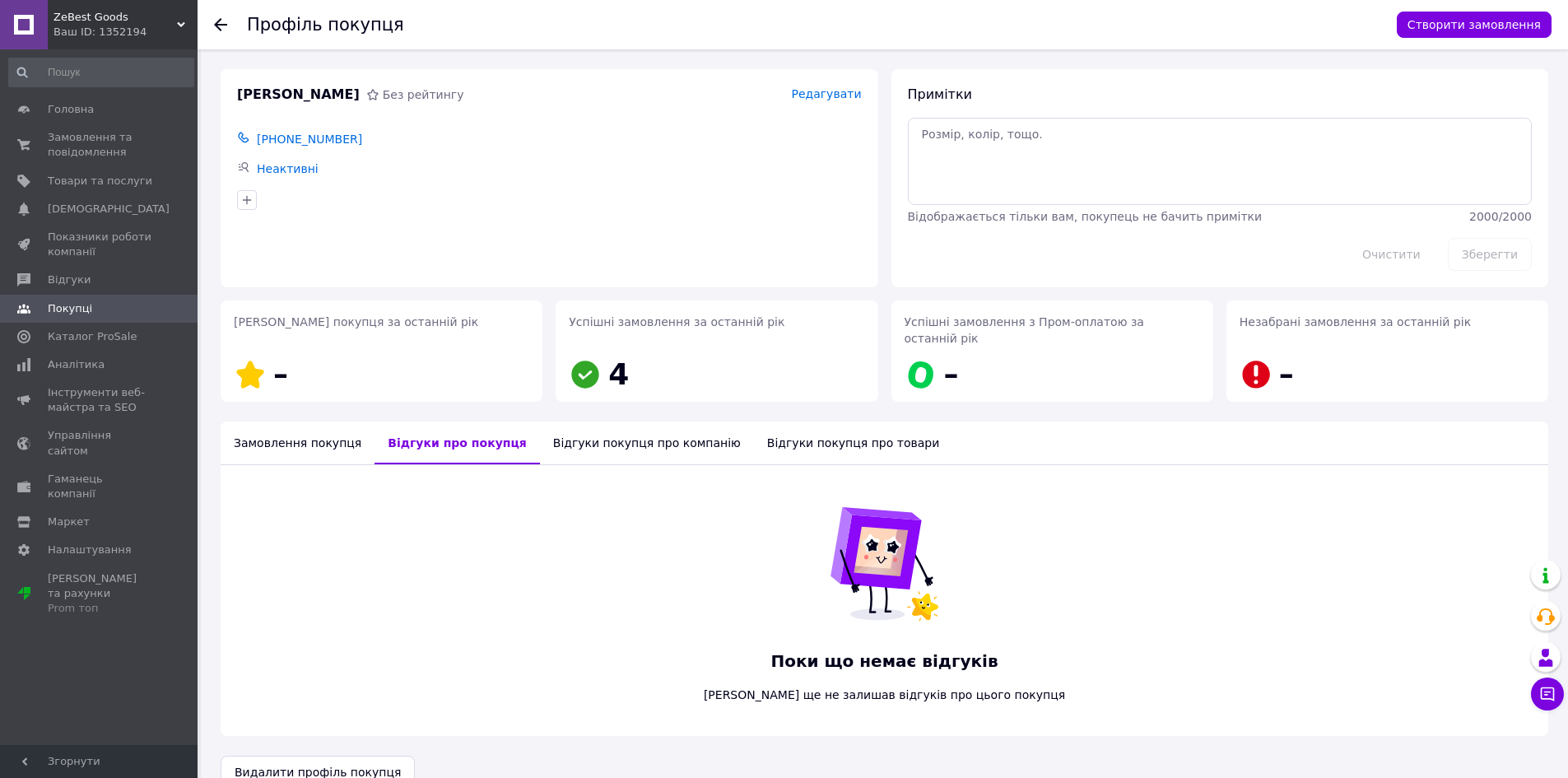
click at [612, 428] on div "Відгуки покупця про компанію" at bounding box center [647, 442] width 214 height 43
click at [761, 424] on div "Відгуки покупця про товари" at bounding box center [860, 442] width 198 height 43
click at [279, 430] on div "Замовлення покупця" at bounding box center [297, 442] width 154 height 43
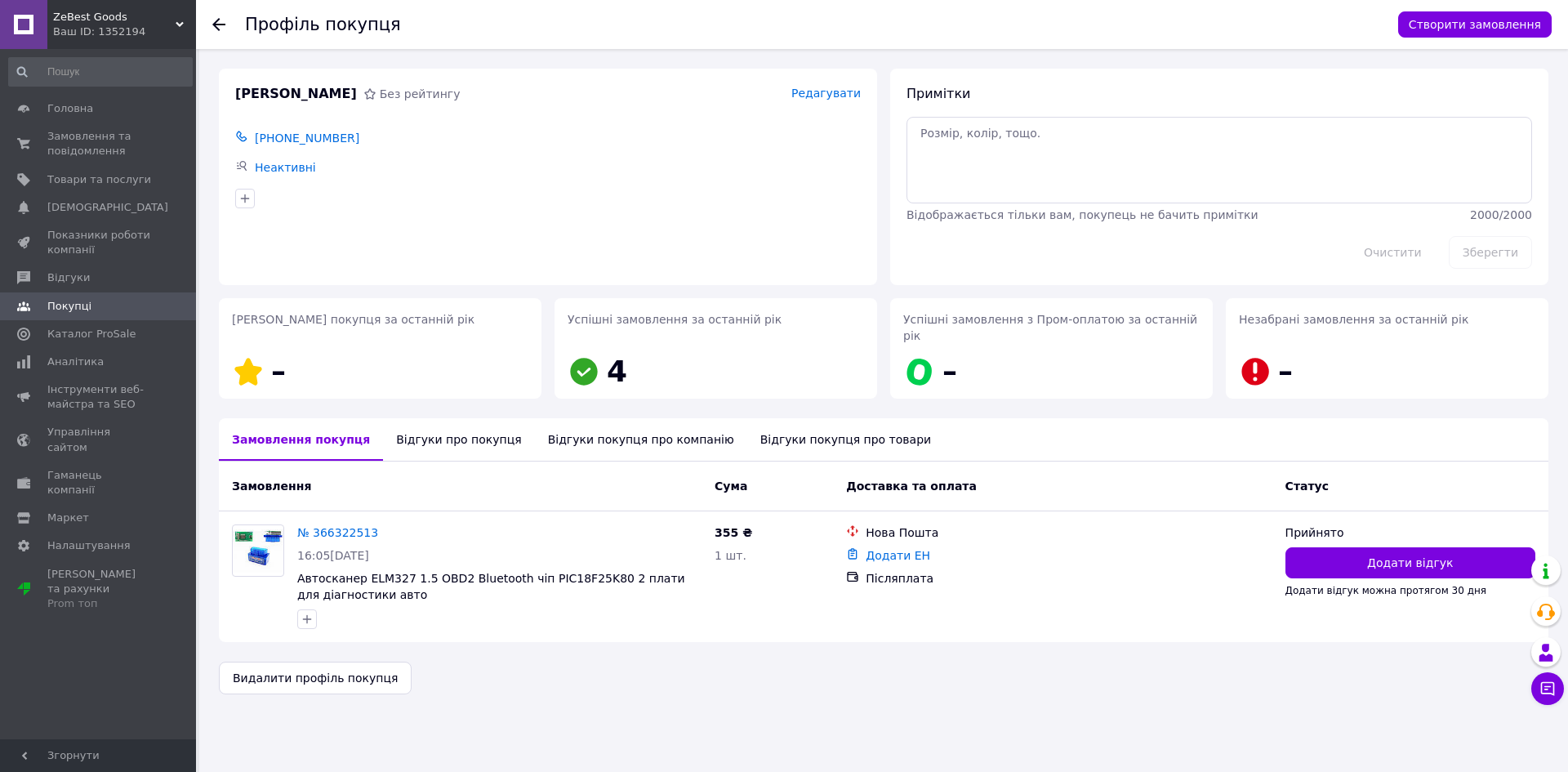
click at [212, 20] on div "Профіль покупця Створити замовлення" at bounding box center [882, 24] width 1372 height 49
click at [231, 21] on div at bounding box center [229, 24] width 33 height 49
click at [285, 161] on link "Неактивні" at bounding box center [286, 167] width 61 height 13
